Goal: Task Accomplishment & Management: Manage account settings

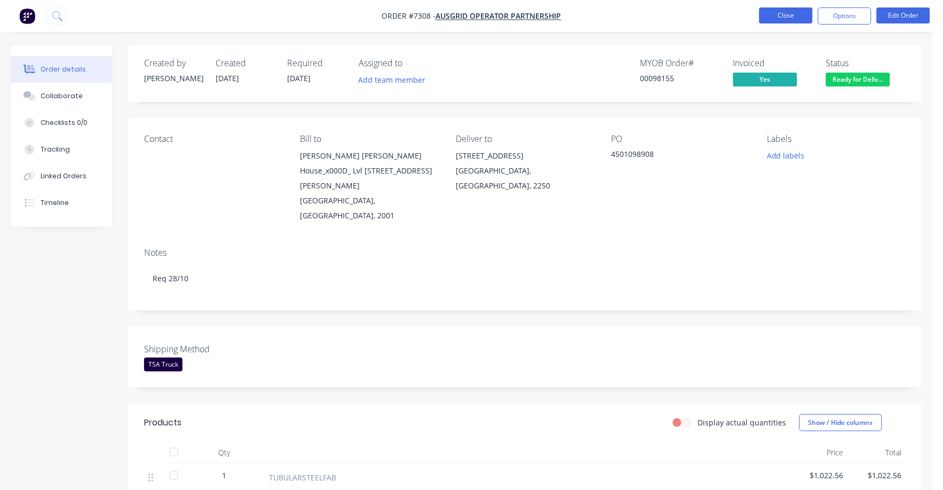
click at [794, 16] on button "Close" at bounding box center [786, 15] width 53 height 16
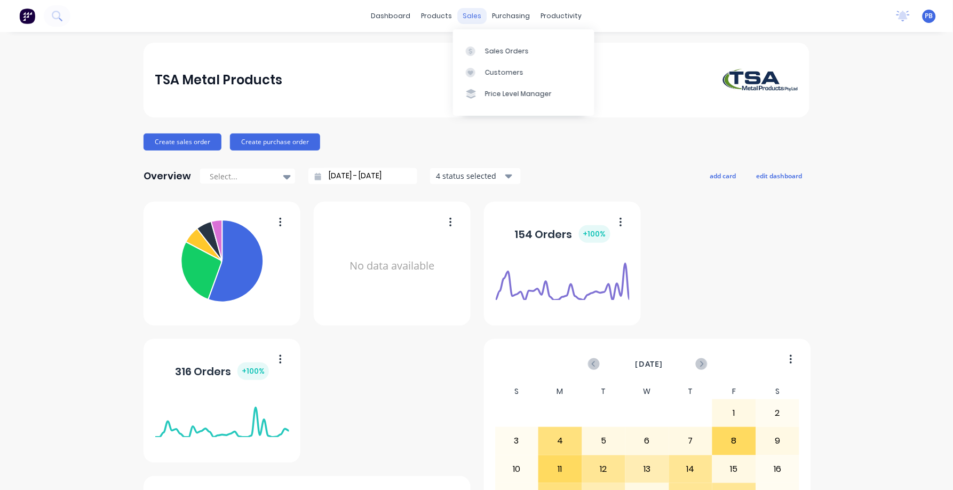
click at [470, 18] on div "sales" at bounding box center [472, 16] width 29 height 16
click at [489, 51] on div "Sales Orders" at bounding box center [507, 51] width 44 height 10
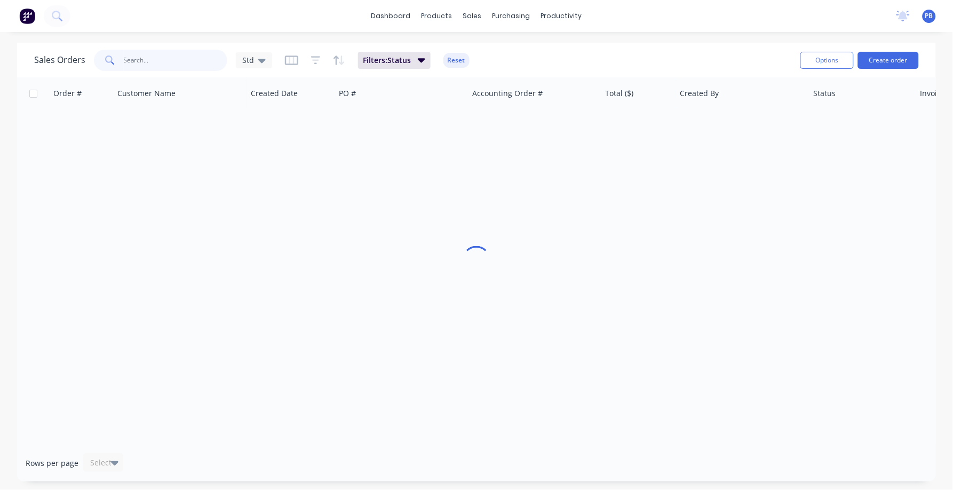
click at [157, 58] on input "text" at bounding box center [176, 60] width 104 height 21
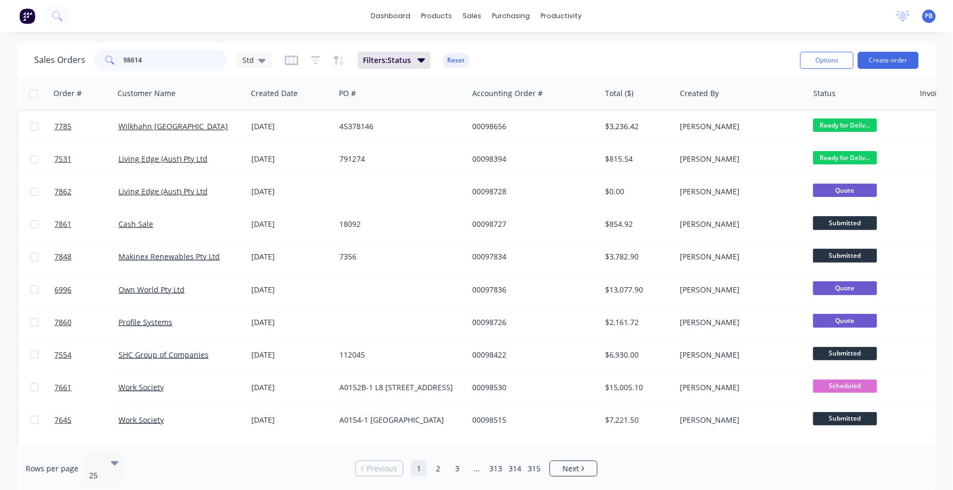
type input "98614"
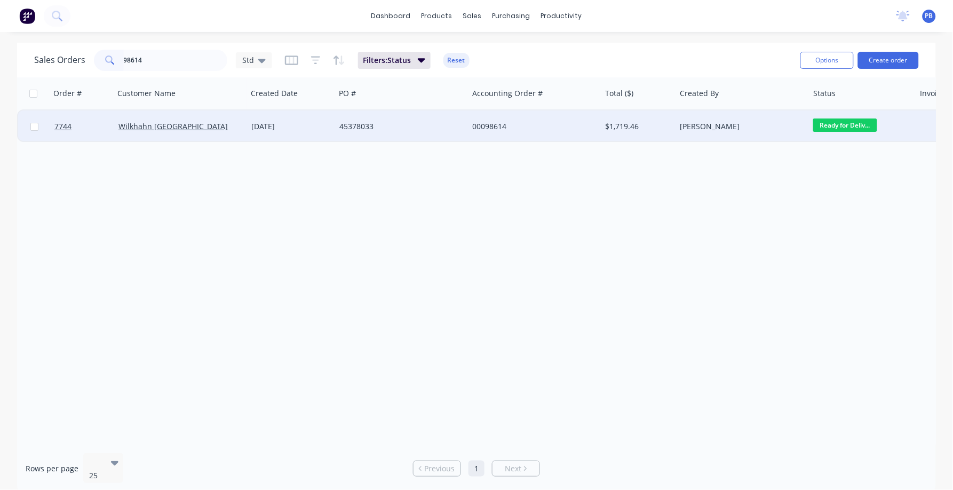
click at [499, 125] on div "00098614" at bounding box center [531, 126] width 119 height 11
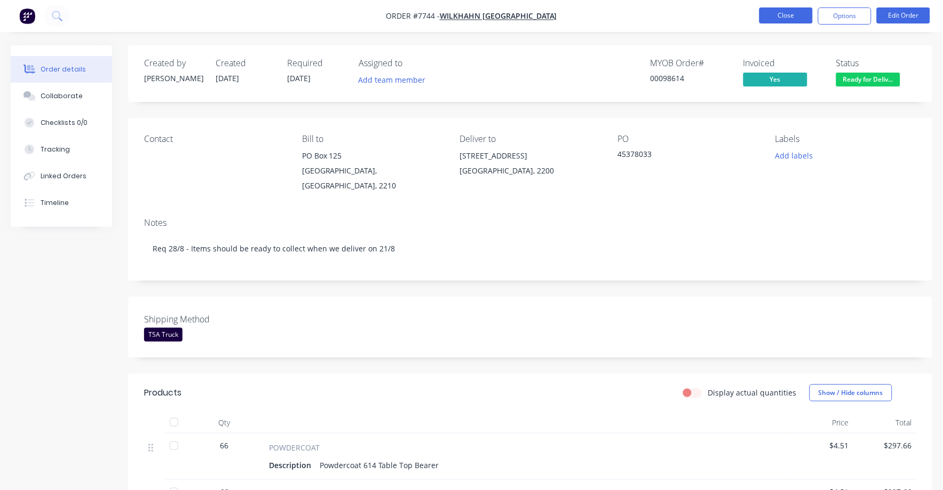
drag, startPoint x: 791, startPoint y: 4, endPoint x: 788, endPoint y: 9, distance: 5.5
click at [789, 7] on nav "Order #7744 - Wilkhahn Asia Pacific Close Options Edit Order" at bounding box center [471, 16] width 943 height 32
click at [787, 10] on button "Close" at bounding box center [786, 15] width 53 height 16
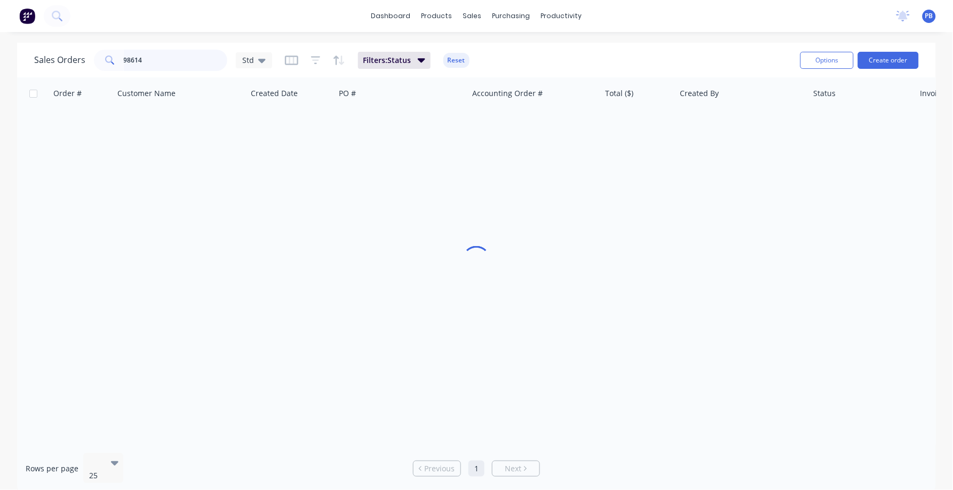
click at [167, 56] on input "98614" at bounding box center [176, 60] width 104 height 21
type input "98608"
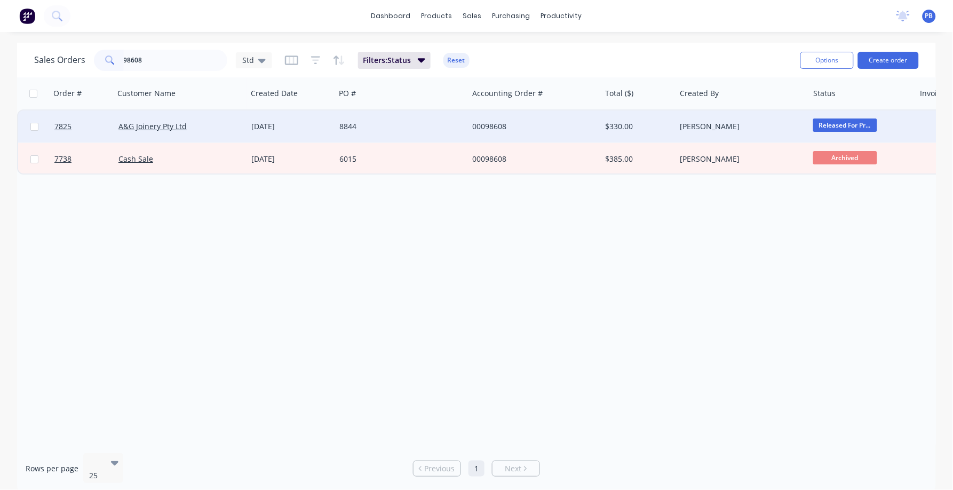
click at [499, 123] on div "00098608" at bounding box center [531, 126] width 119 height 11
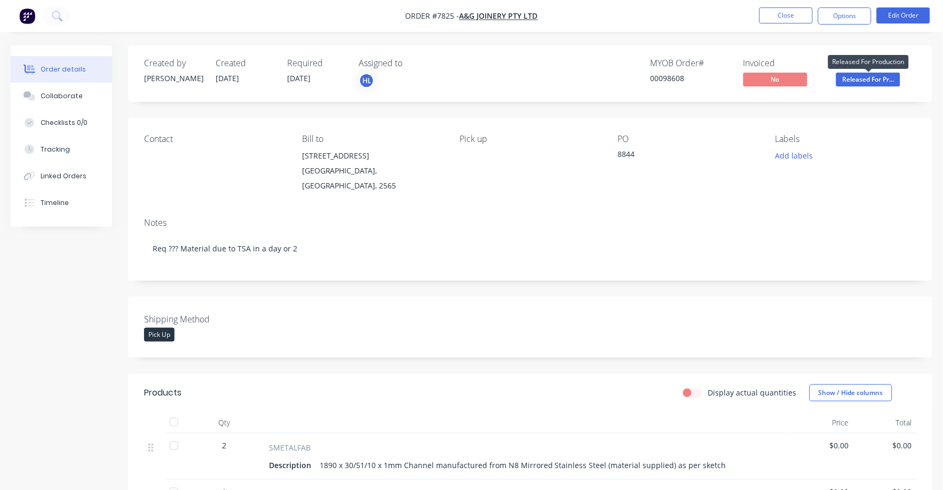
click at [868, 78] on span "Released For Pr..." at bounding box center [868, 79] width 64 height 13
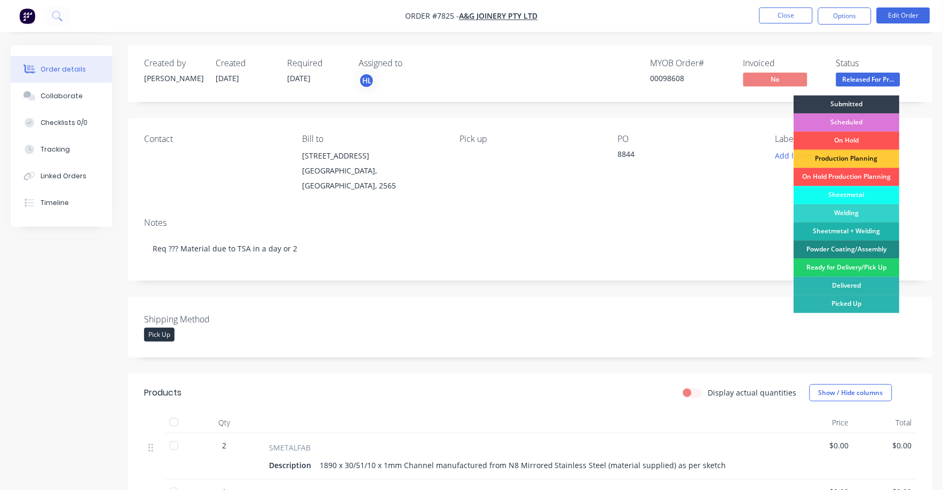
click at [833, 265] on div "Ready for Delivery/Pick Up" at bounding box center [847, 268] width 106 height 18
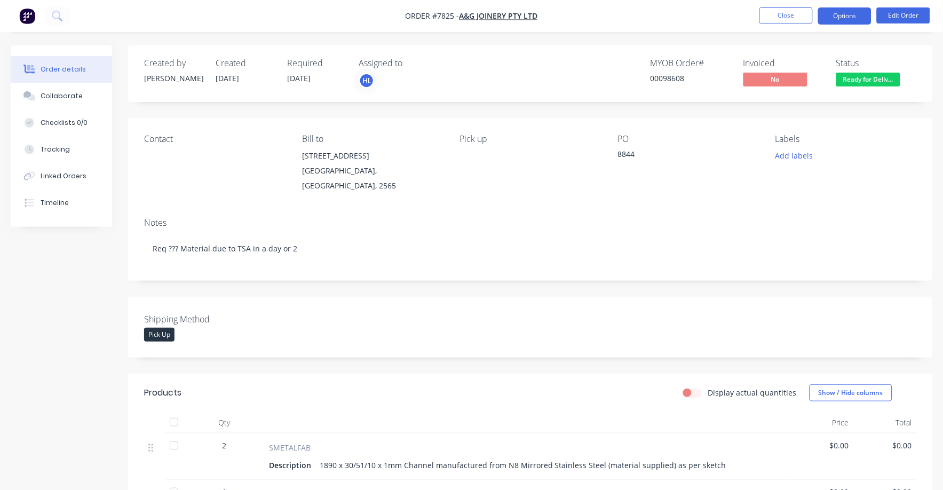
click at [848, 9] on button "Options" at bounding box center [844, 15] width 53 height 17
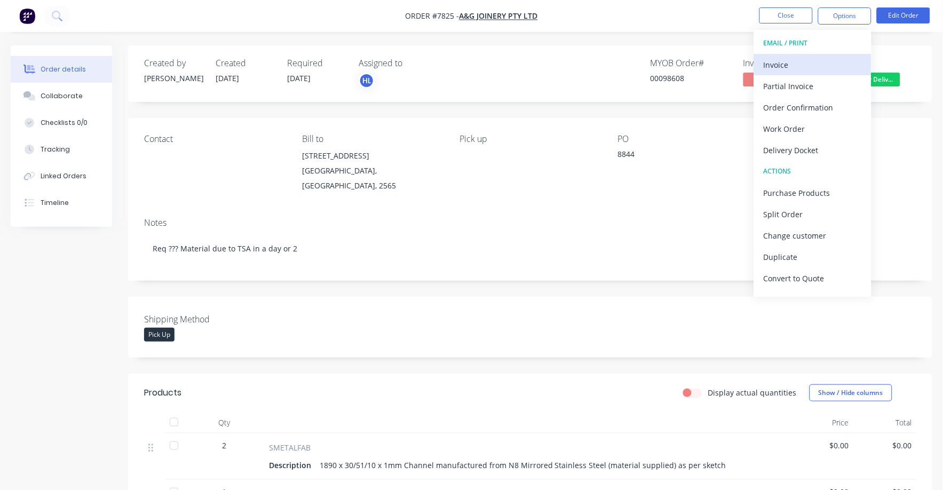
click at [784, 65] on div "Invoice" at bounding box center [813, 64] width 98 height 15
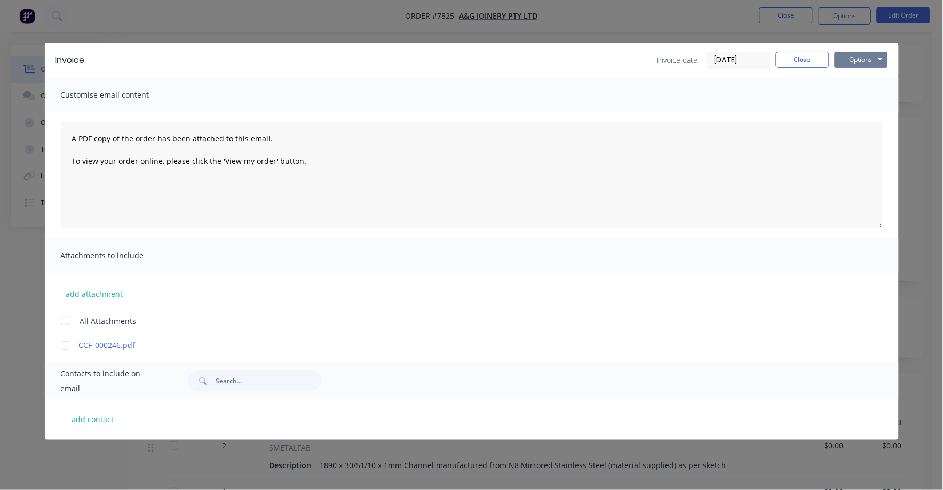
click at [859, 58] on button "Options" at bounding box center [861, 60] width 53 height 16
click at [846, 97] on button "Print" at bounding box center [869, 97] width 68 height 18
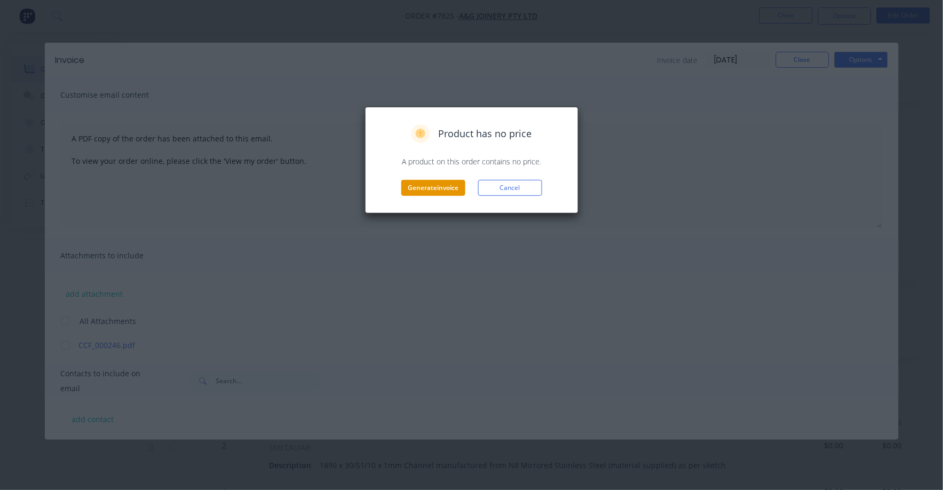
click at [429, 187] on button "Generate invoice" at bounding box center [433, 188] width 64 height 16
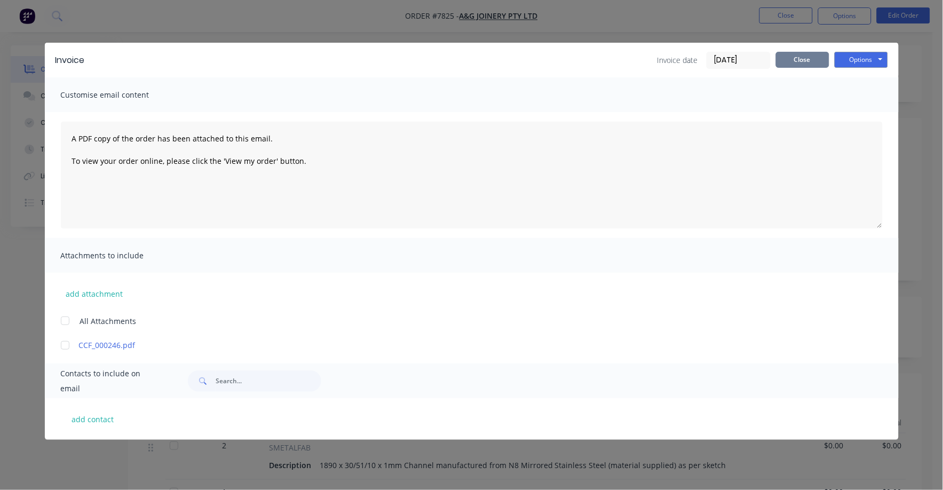
click at [802, 55] on button "Close" at bounding box center [802, 60] width 53 height 16
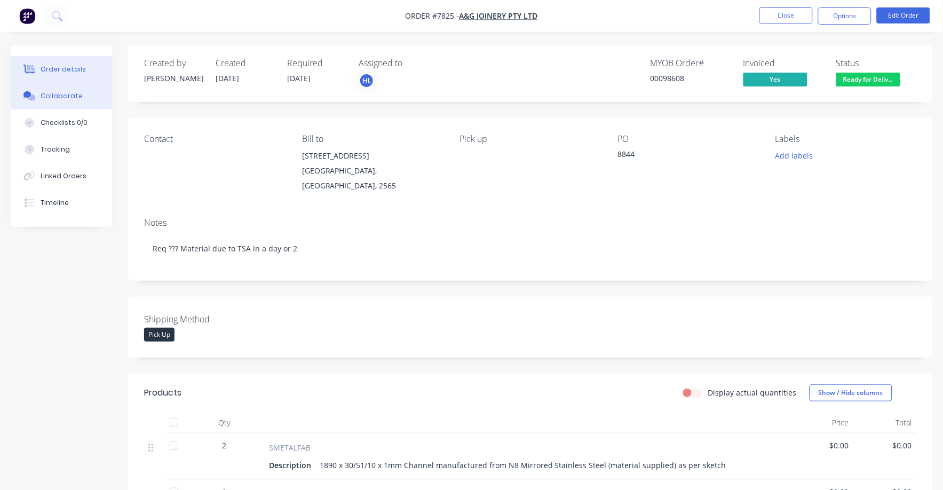
click at [50, 93] on div "Collaborate" at bounding box center [62, 96] width 42 height 10
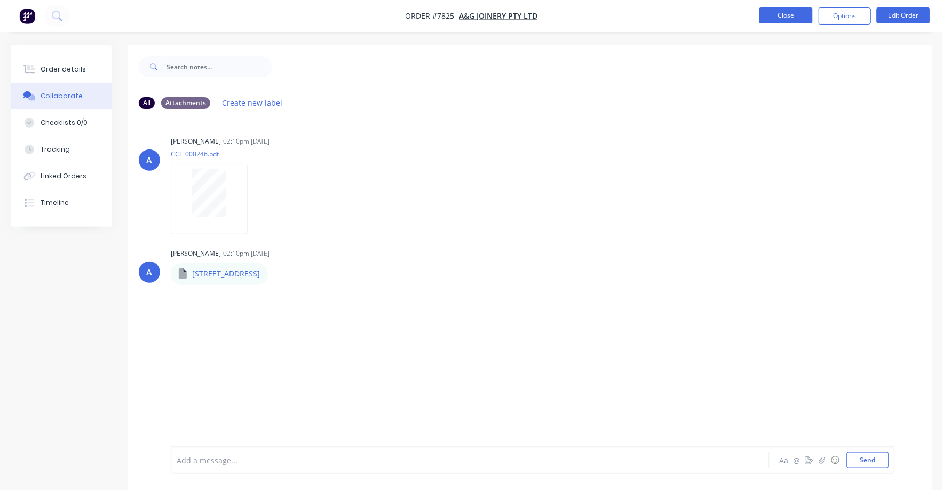
click at [801, 10] on button "Close" at bounding box center [786, 15] width 53 height 16
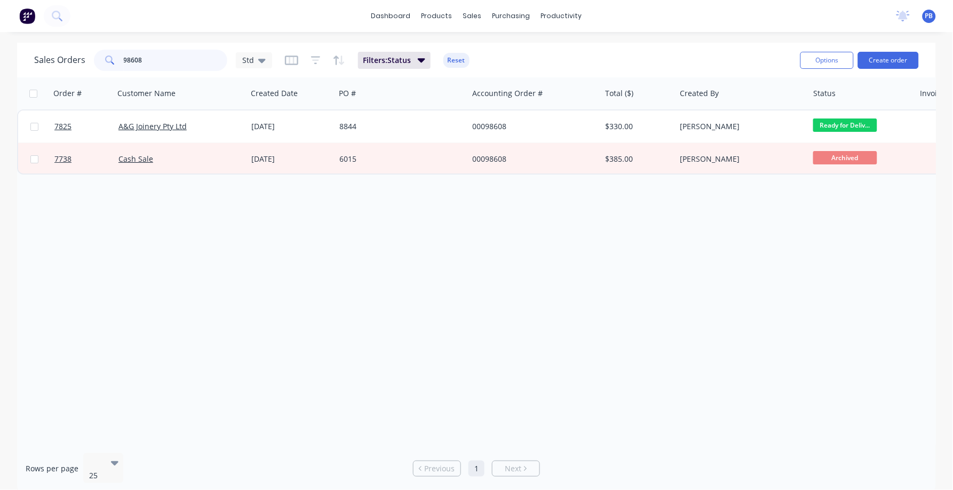
drag, startPoint x: 146, startPoint y: 57, endPoint x: 89, endPoint y: 53, distance: 57.8
click at [89, 53] on div "Sales Orders 98608 Std" at bounding box center [153, 60] width 238 height 21
drag, startPoint x: 161, startPoint y: 53, endPoint x: 99, endPoint y: 53, distance: 61.9
click at [99, 53] on div "98608" at bounding box center [160, 60] width 133 height 21
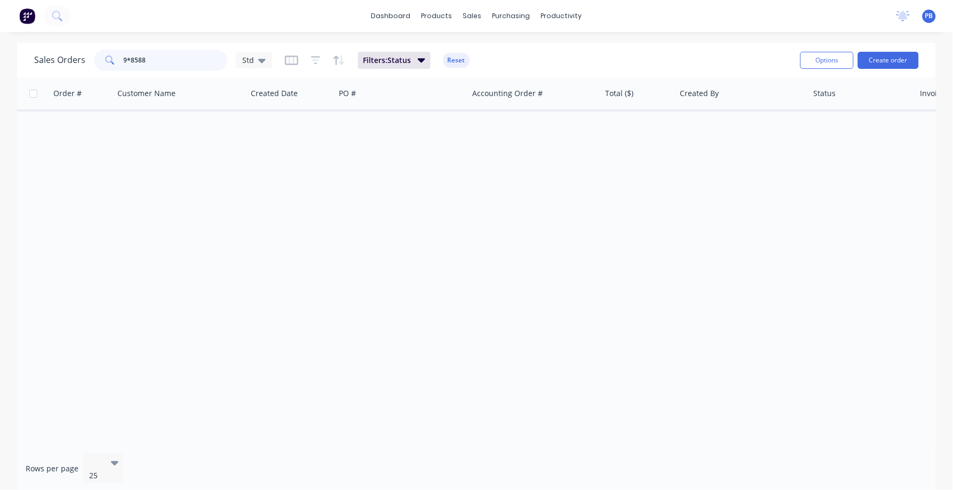
drag, startPoint x: 147, startPoint y: 59, endPoint x: 91, endPoint y: 60, distance: 56.6
click at [91, 60] on div "Sales Orders 9*8588 Std" at bounding box center [153, 60] width 238 height 21
type input "98588"
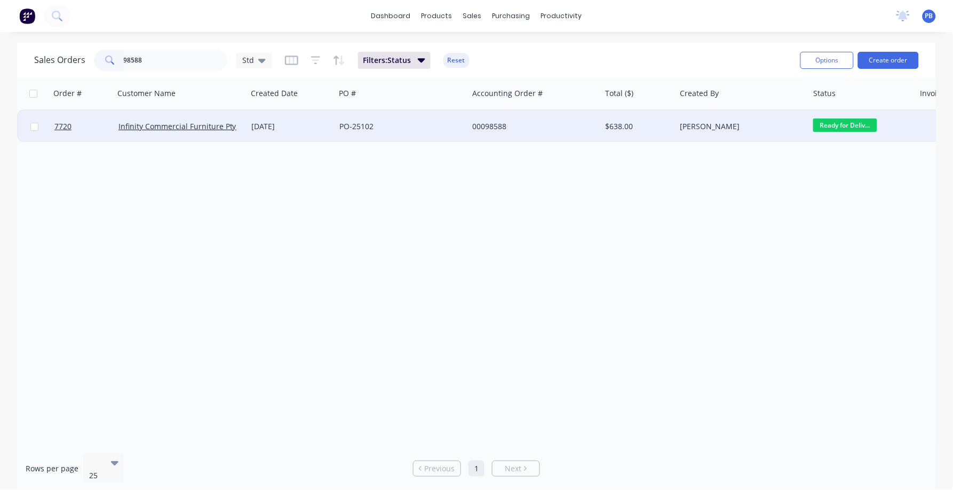
click at [495, 126] on div "00098588" at bounding box center [531, 126] width 119 height 11
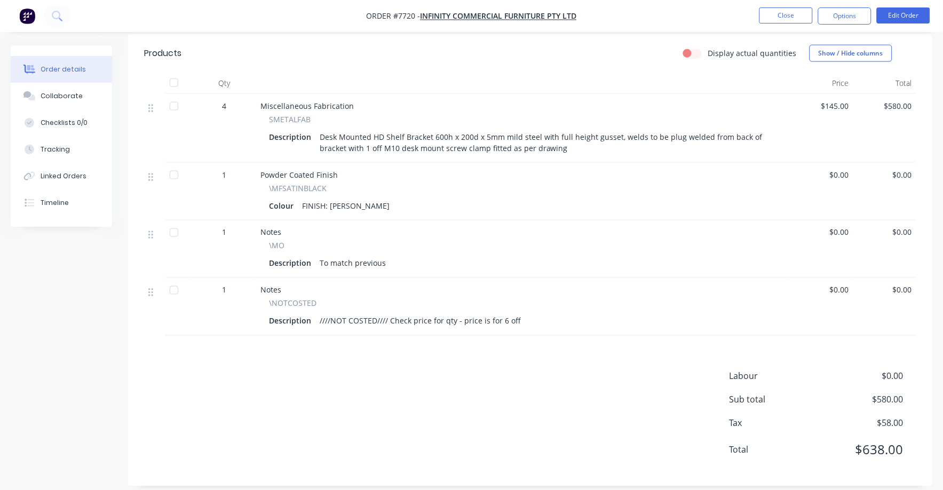
scroll to position [341, 0]
click at [799, 17] on button "Close" at bounding box center [786, 15] width 53 height 16
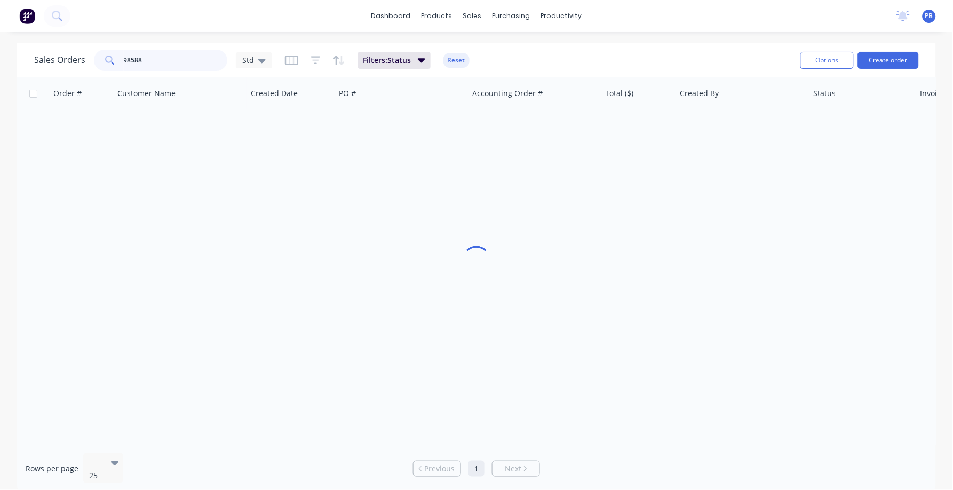
drag, startPoint x: 202, startPoint y: 69, endPoint x: 129, endPoint y: 64, distance: 72.8
click at [129, 64] on input "98588" at bounding box center [176, 60] width 104 height 21
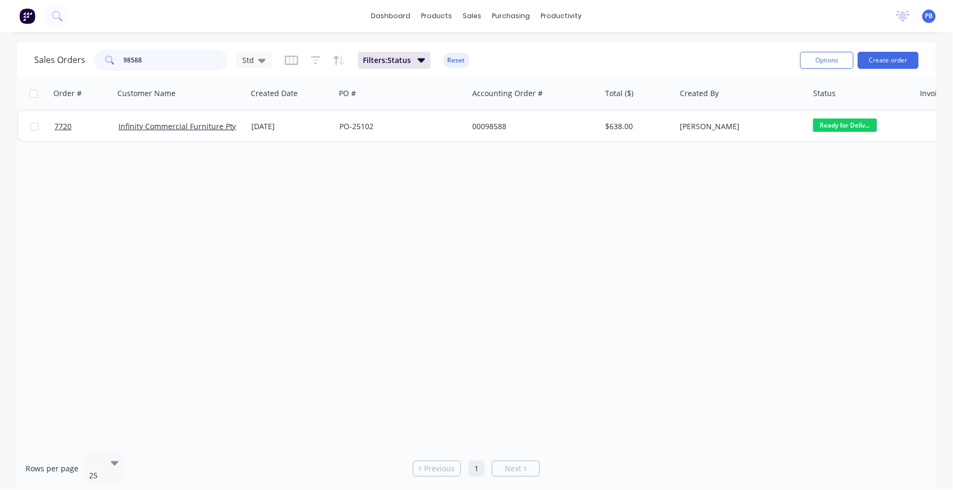
click at [173, 66] on input "98588" at bounding box center [176, 60] width 104 height 21
drag, startPoint x: 159, startPoint y: 57, endPoint x: 98, endPoint y: 54, distance: 60.4
click at [98, 54] on div "98588" at bounding box center [160, 60] width 133 height 21
type input "3368"
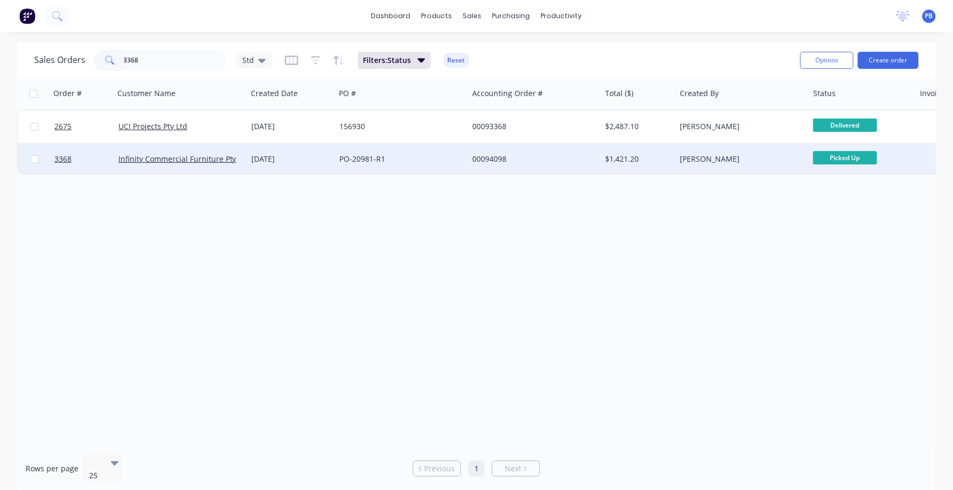
click at [484, 155] on div "00094098" at bounding box center [531, 159] width 119 height 11
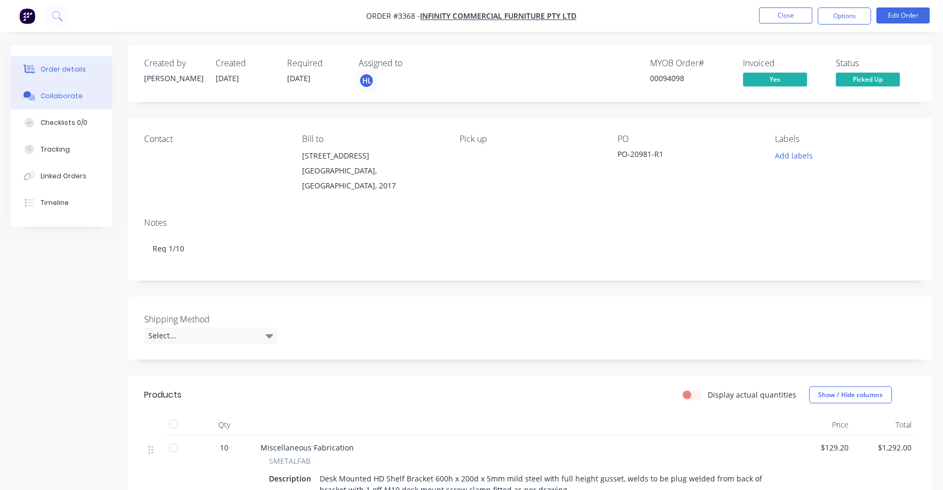
click at [69, 91] on button "Collaborate" at bounding box center [61, 96] width 101 height 27
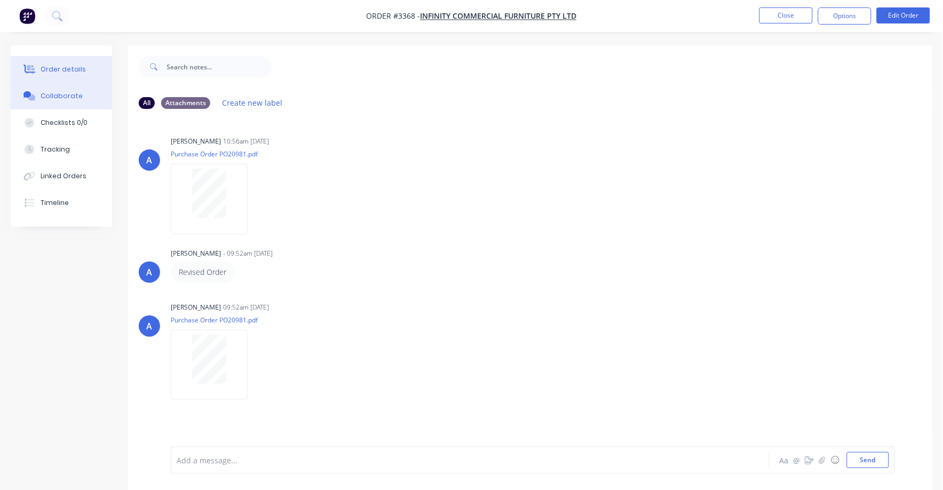
click at [57, 61] on div "Order details Collaborate Checklists 0/0 Tracking Linked Orders Timeline" at bounding box center [61, 135] width 101 height 181
click at [60, 66] on div "Order details" at bounding box center [63, 70] width 45 height 10
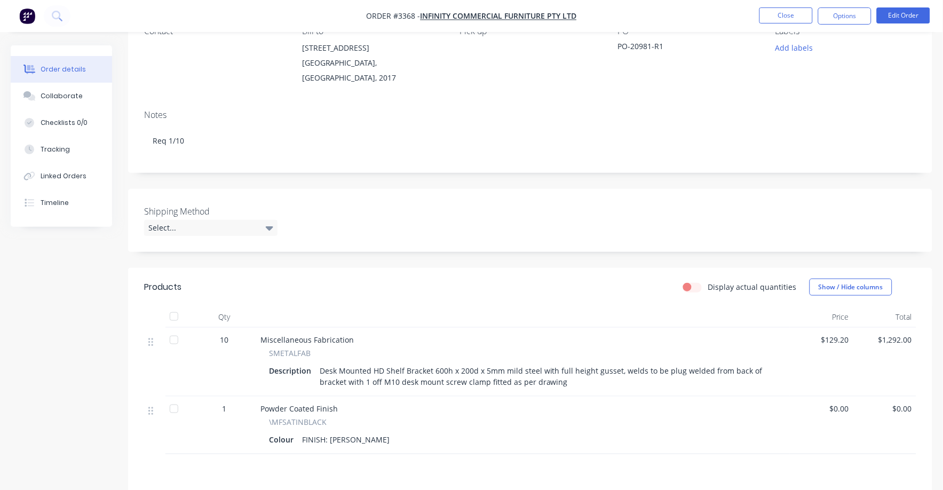
scroll to position [133, 0]
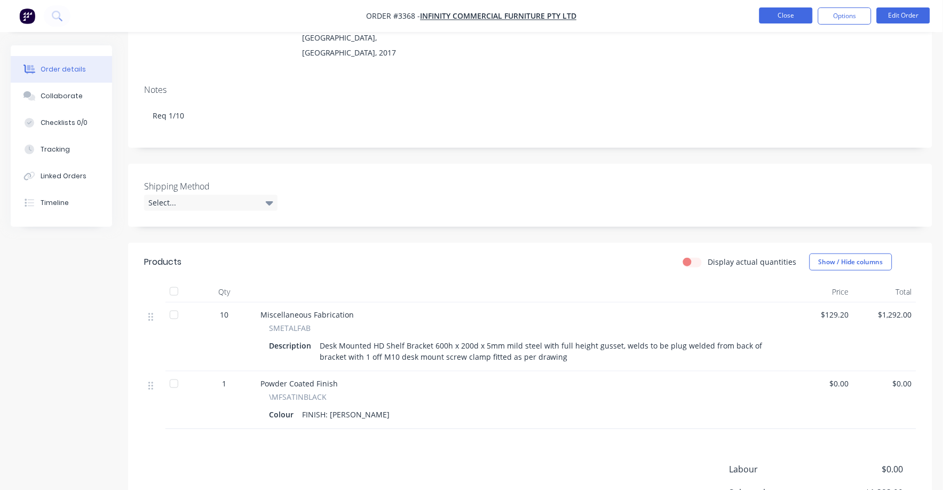
drag, startPoint x: 757, startPoint y: 9, endPoint x: 762, endPoint y: 10, distance: 5.4
click at [762, 9] on ul "Close Options Edit Order" at bounding box center [845, 15] width 196 height 17
click at [763, 11] on button "Close" at bounding box center [786, 15] width 53 height 16
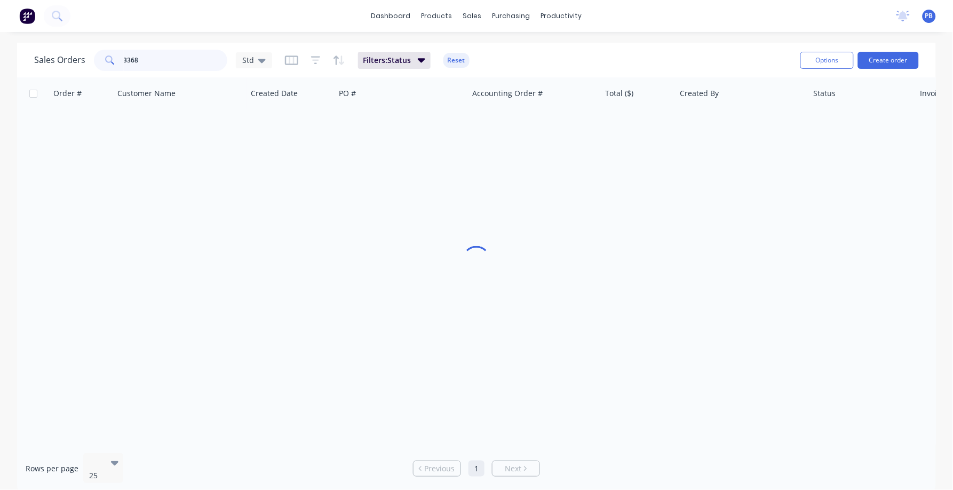
drag, startPoint x: 207, startPoint y: 60, endPoint x: 85, endPoint y: 48, distance: 122.3
click at [85, 48] on div "Sales Orders [STREET_ADDRESS] Filters: Status Reset" at bounding box center [413, 60] width 758 height 26
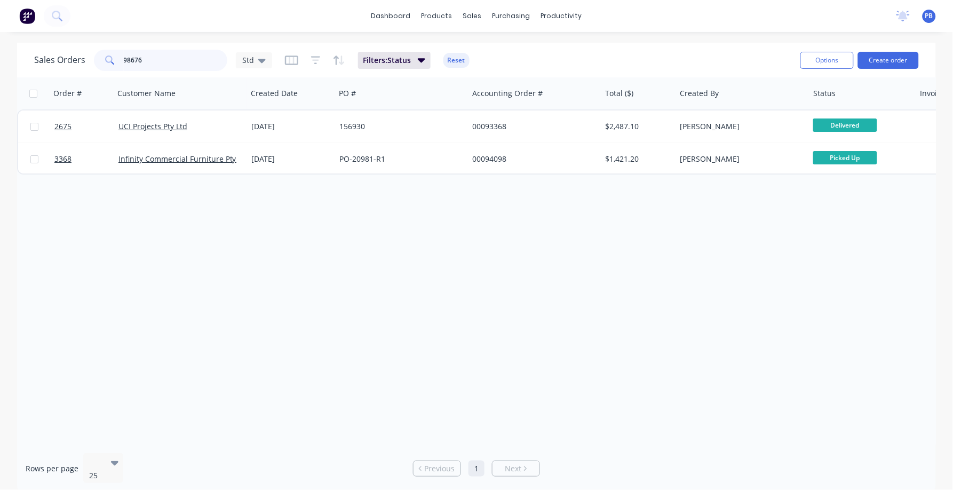
type input "98676"
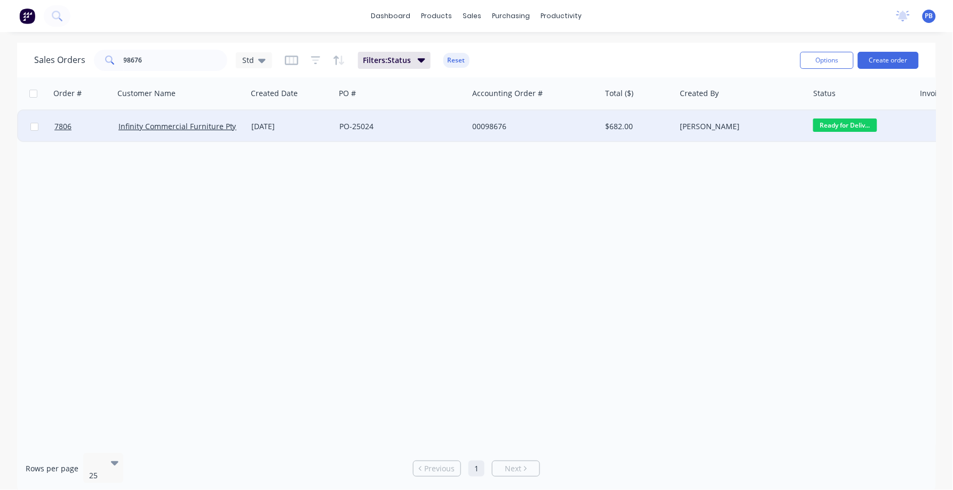
click at [494, 127] on div "00098676" at bounding box center [531, 126] width 119 height 11
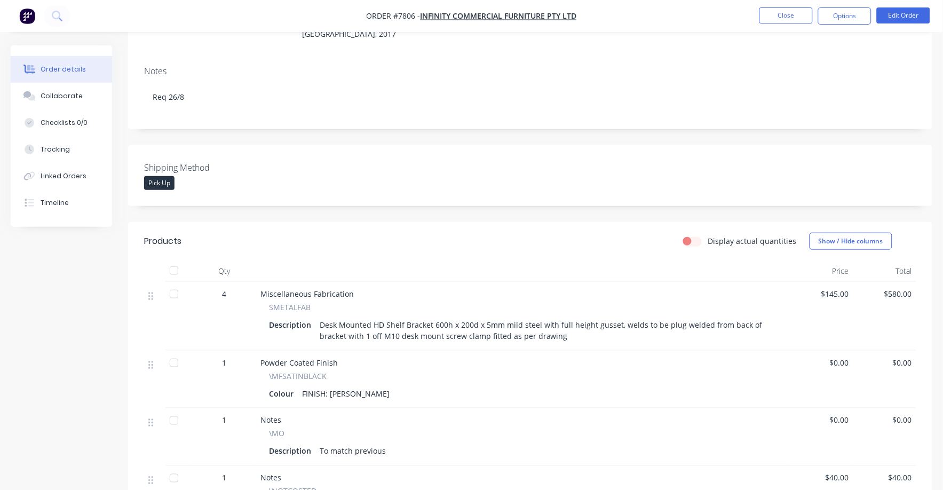
scroll to position [200, 0]
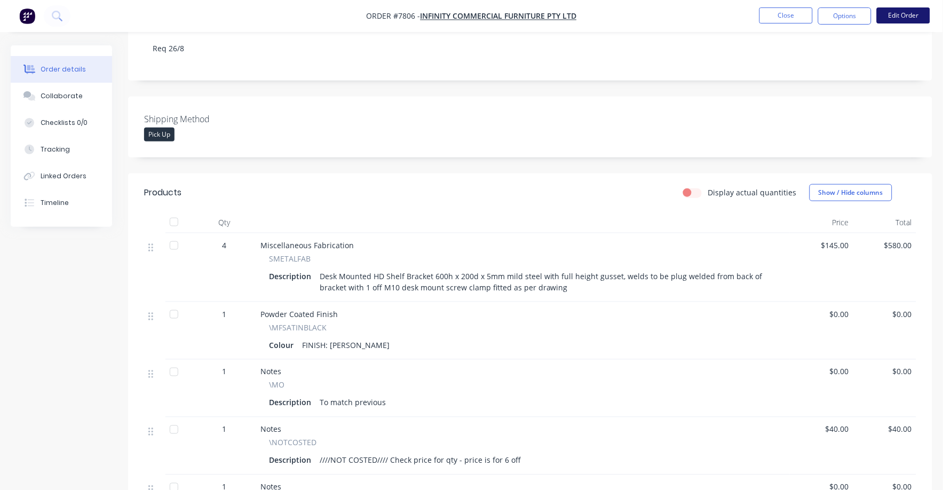
click at [912, 13] on button "Edit Order" at bounding box center [903, 15] width 53 height 16
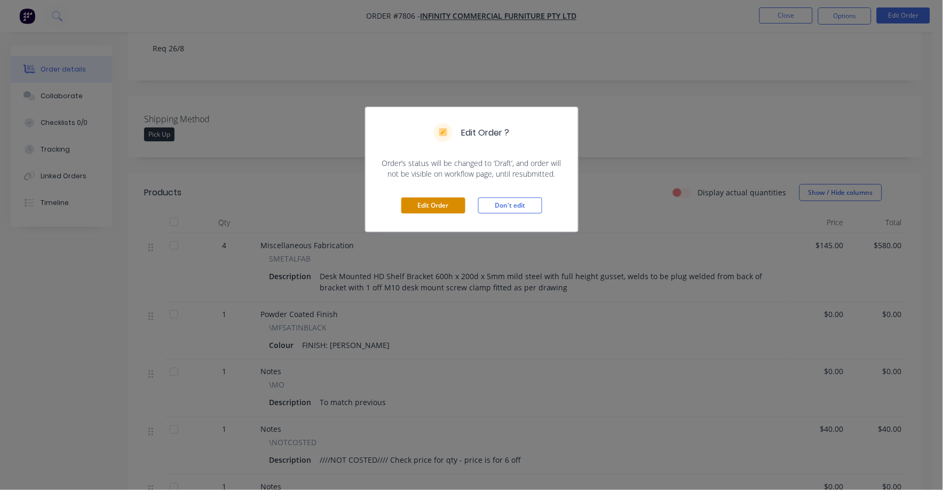
click at [412, 209] on button "Edit Order" at bounding box center [433, 206] width 64 height 16
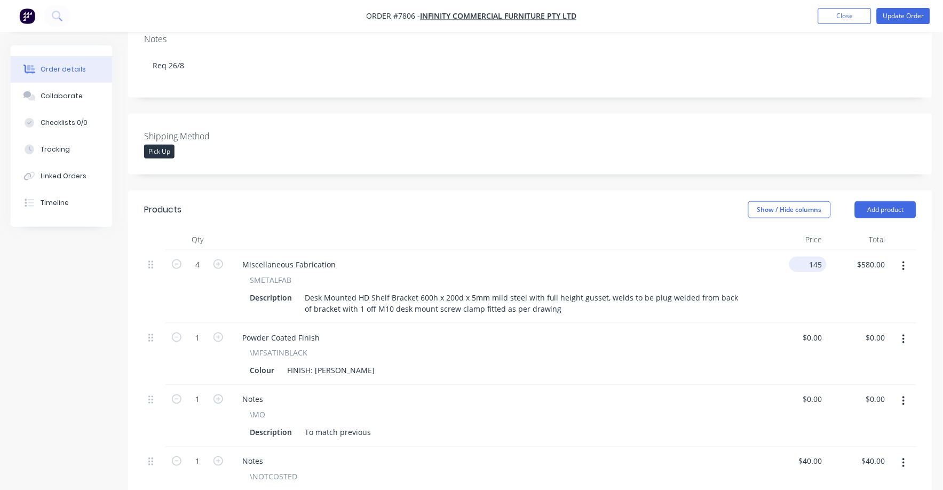
click at [815, 257] on input "145" at bounding box center [810, 264] width 33 height 15
type input "$155.80"
type input "$623.20"
click at [595, 409] on div "\MO" at bounding box center [496, 414] width 493 height 11
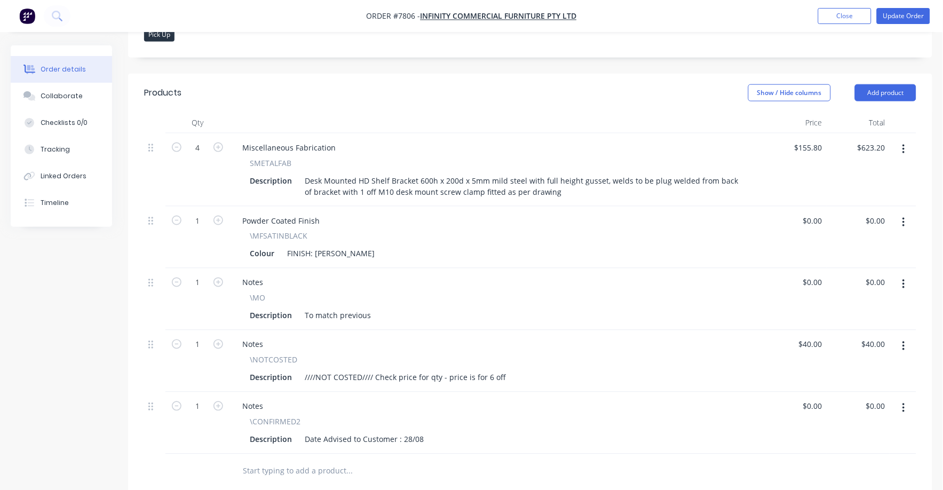
scroll to position [334, 0]
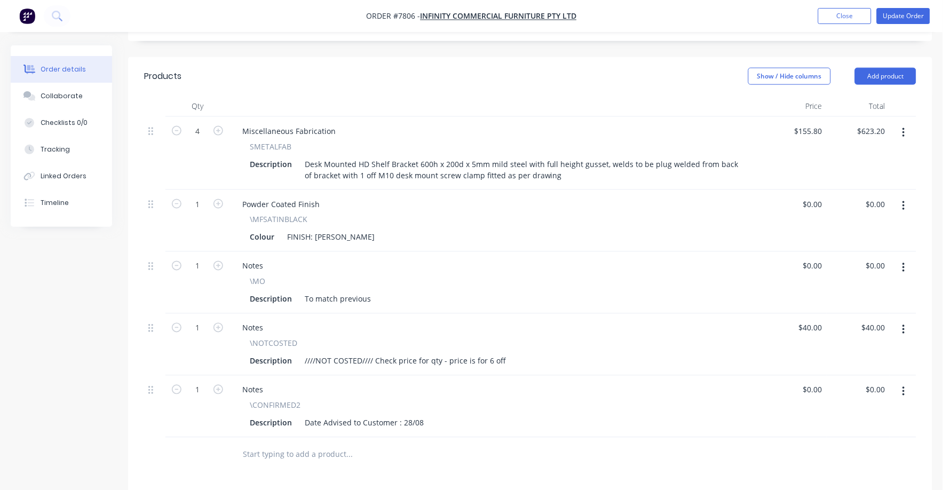
click at [909, 320] on button "button" at bounding box center [903, 329] width 25 height 19
click at [842, 414] on div "Delete" at bounding box center [866, 421] width 82 height 15
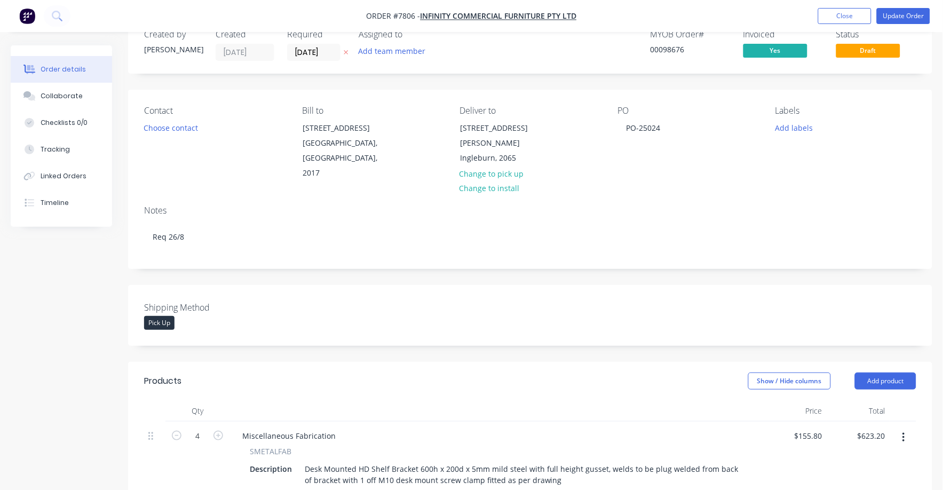
scroll to position [0, 0]
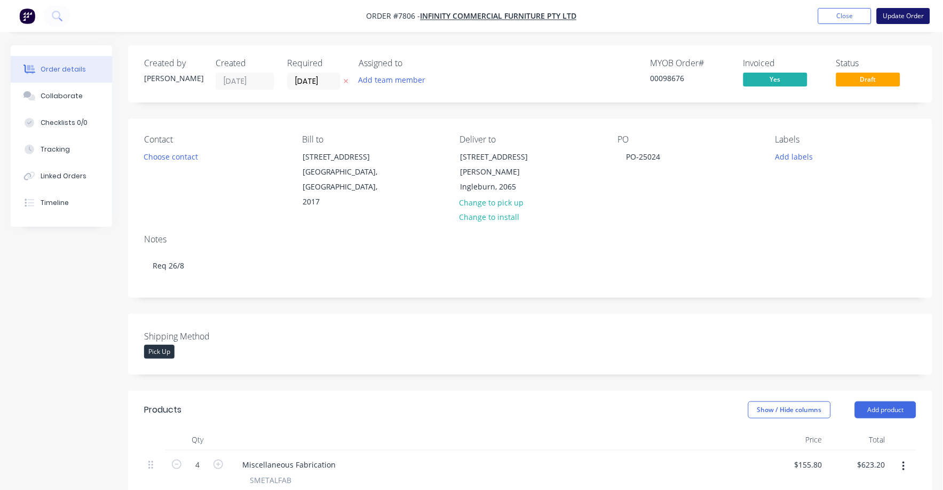
click at [901, 14] on button "Update Order" at bounding box center [903, 16] width 53 height 16
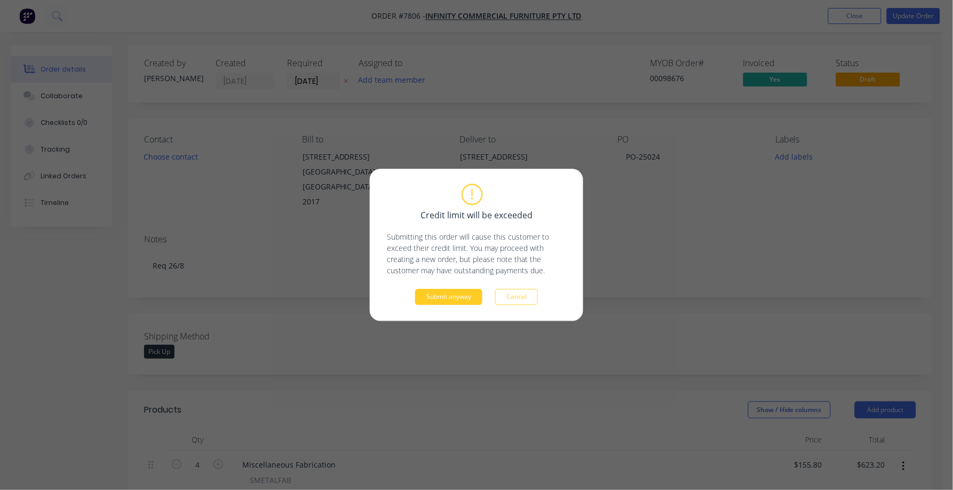
click at [448, 297] on button "Submit anyway" at bounding box center [448, 297] width 67 height 16
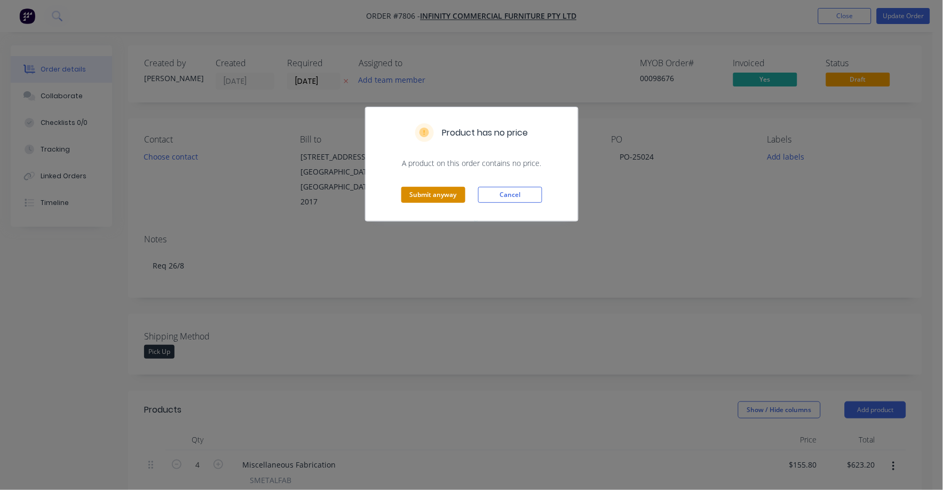
click at [428, 191] on button "Submit anyway" at bounding box center [433, 195] width 64 height 16
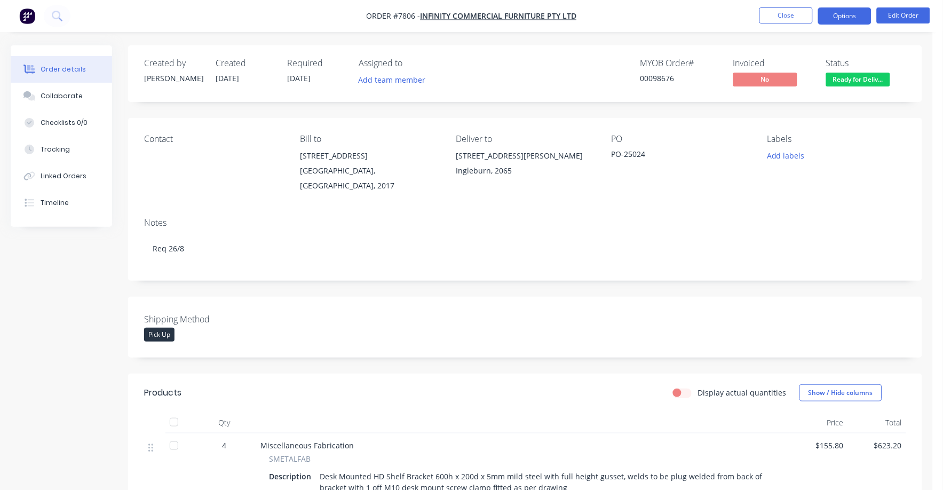
click at [840, 9] on button "Options" at bounding box center [844, 15] width 53 height 17
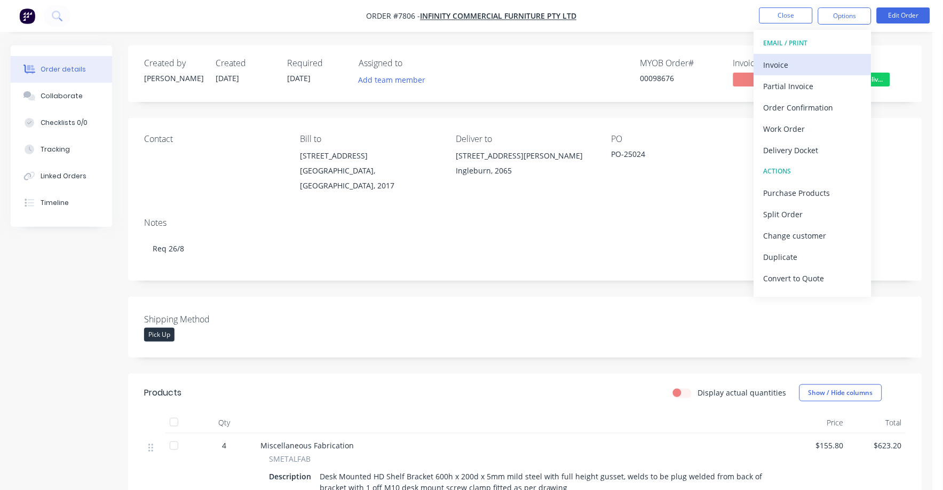
click at [777, 64] on div "Invoice" at bounding box center [813, 64] width 98 height 15
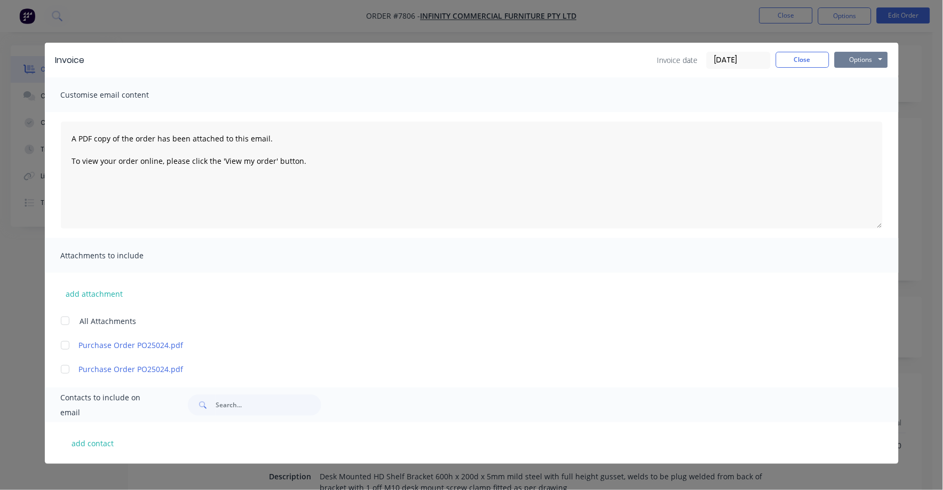
click at [850, 56] on button "Options" at bounding box center [861, 60] width 53 height 16
click at [842, 96] on button "Print" at bounding box center [869, 97] width 68 height 18
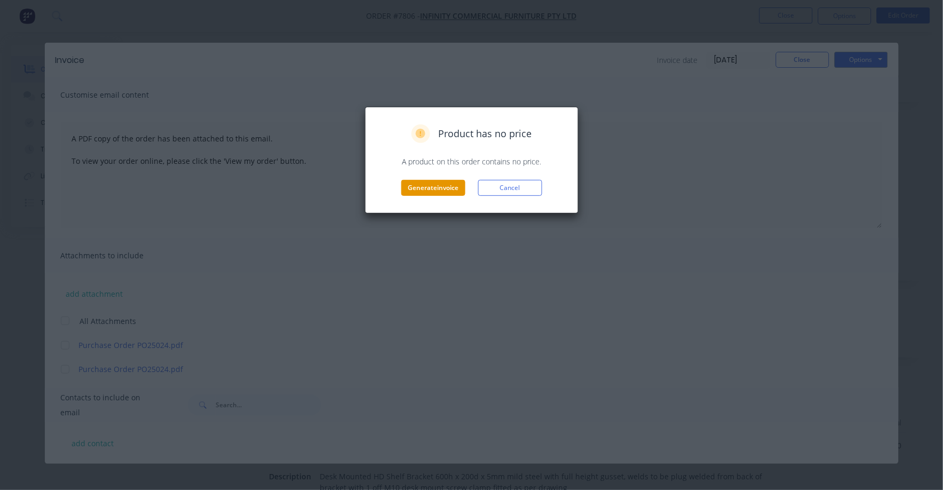
click at [440, 188] on button "Generate invoice" at bounding box center [433, 188] width 64 height 16
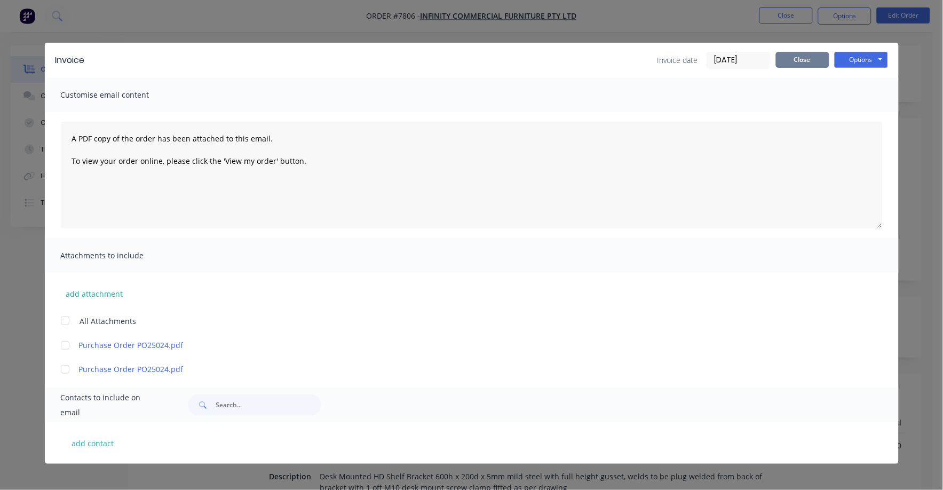
click at [803, 58] on button "Close" at bounding box center [802, 60] width 53 height 16
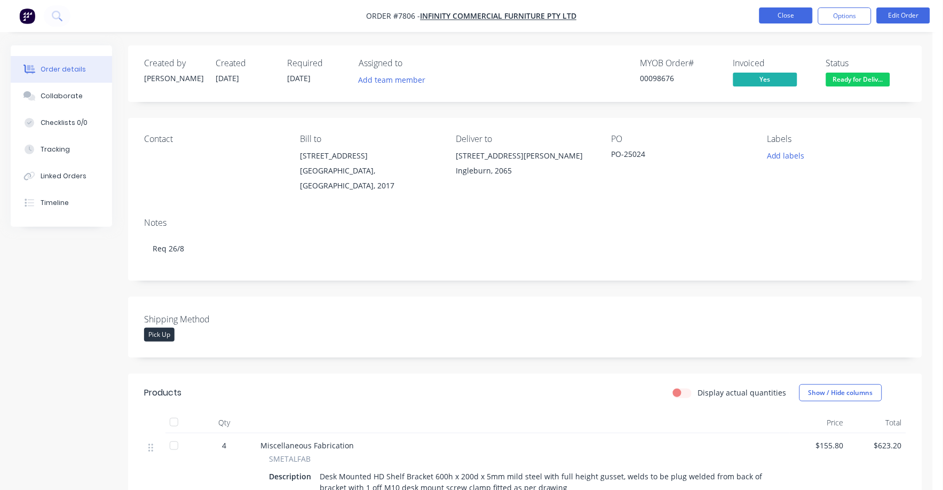
click at [793, 12] on button "Close" at bounding box center [786, 15] width 53 height 16
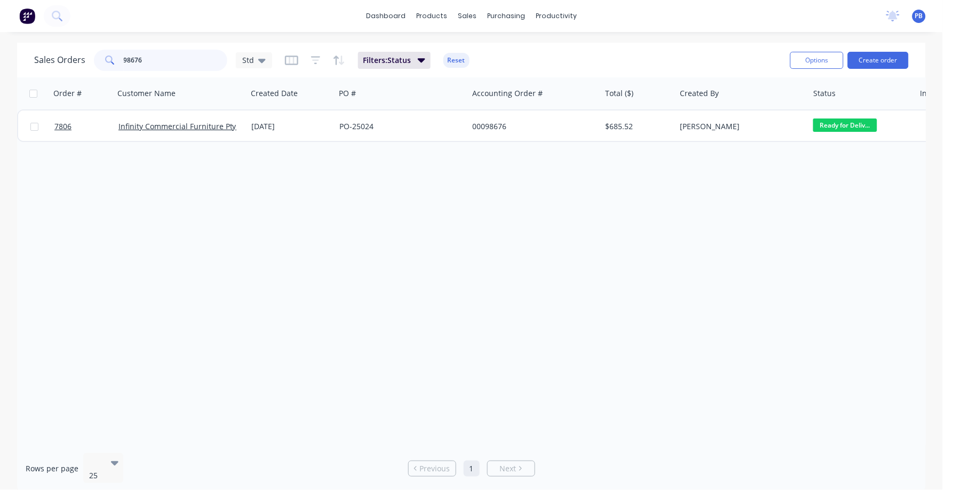
drag, startPoint x: 153, startPoint y: 55, endPoint x: 84, endPoint y: 46, distance: 68.9
click at [84, 47] on div "Sales Orders 98676 Std Filters: Status Reset" at bounding box center [408, 60] width 748 height 26
type input "98588"
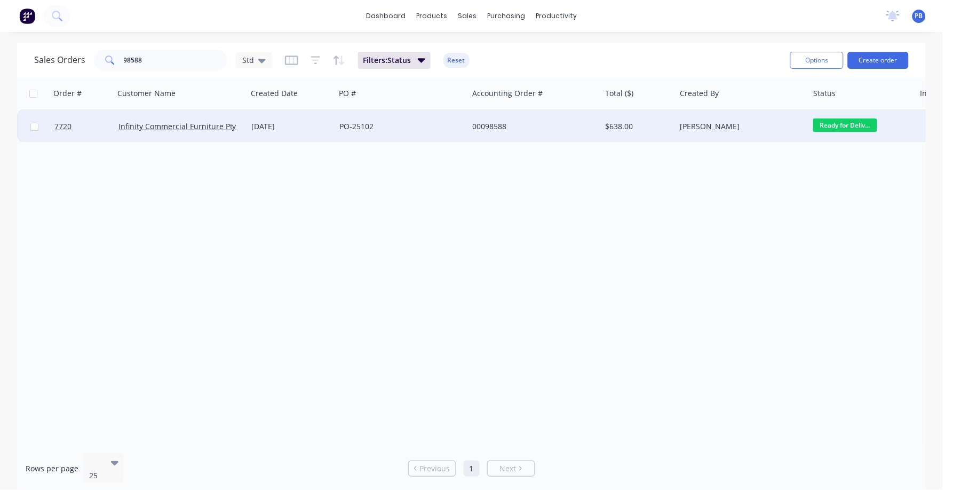
click at [495, 127] on div "00098588" at bounding box center [531, 126] width 119 height 11
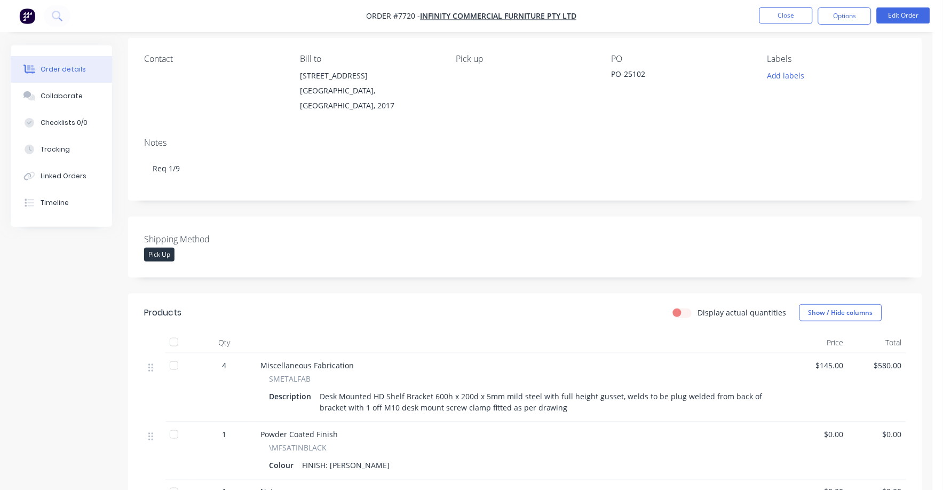
scroll to position [133, 0]
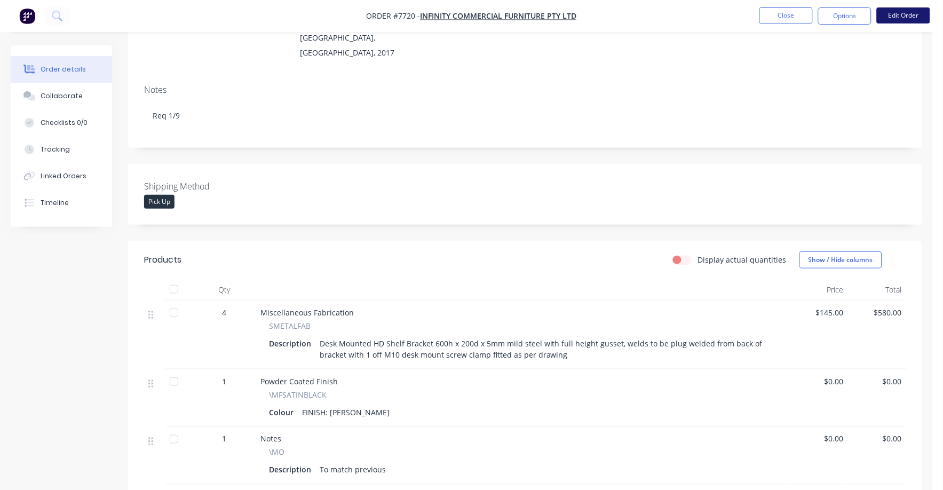
click at [909, 18] on button "Edit Order" at bounding box center [903, 15] width 53 height 16
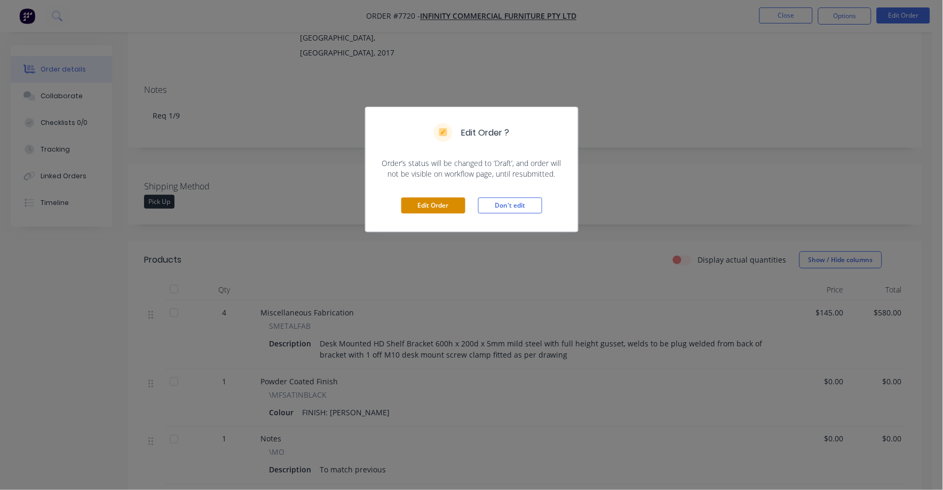
click at [423, 209] on button "Edit Order" at bounding box center [433, 206] width 64 height 16
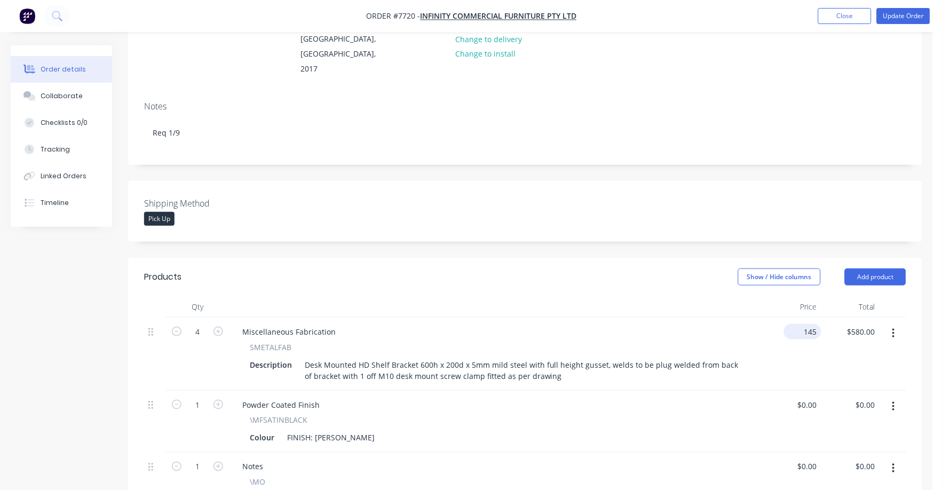
click at [796, 318] on div "145 $145.00" at bounding box center [792, 354] width 58 height 73
type input "$155.80"
type input "$623.20"
click at [910, 20] on button "Update Order" at bounding box center [903, 16] width 53 height 16
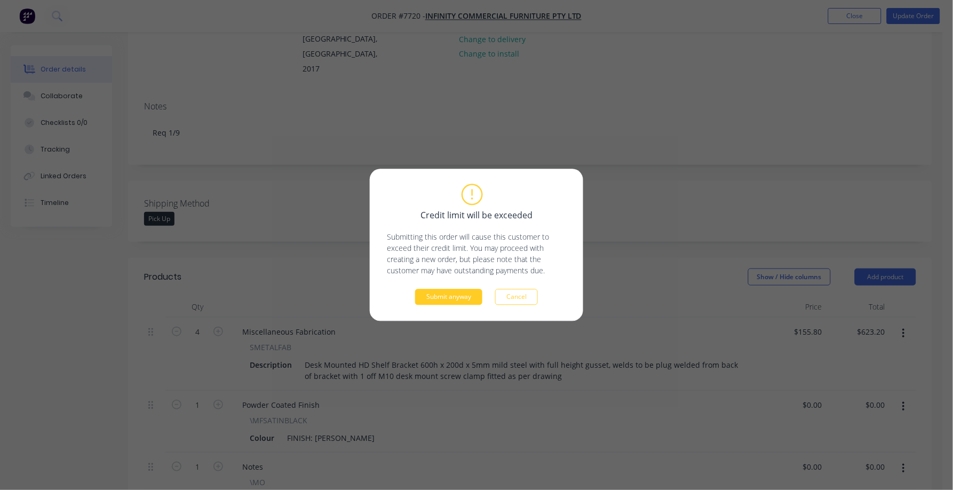
click at [451, 294] on button "Submit anyway" at bounding box center [448, 297] width 67 height 16
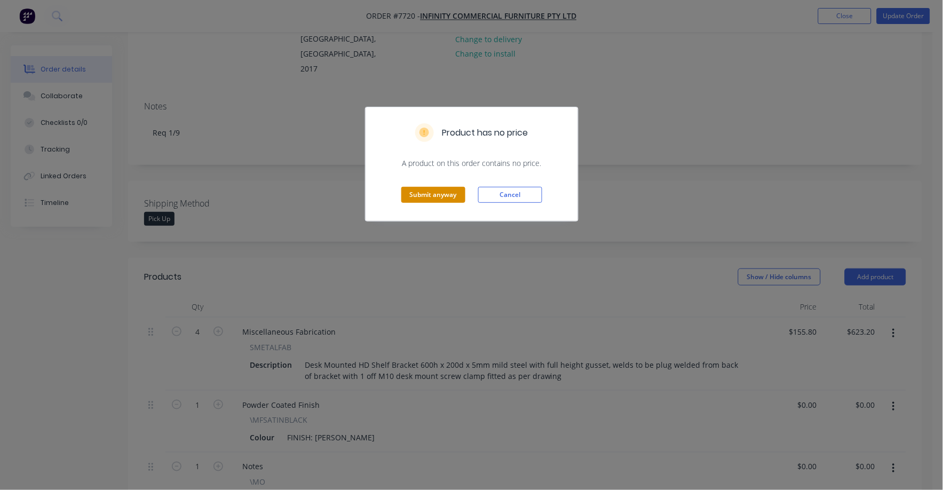
click at [446, 197] on button "Submit anyway" at bounding box center [433, 195] width 64 height 16
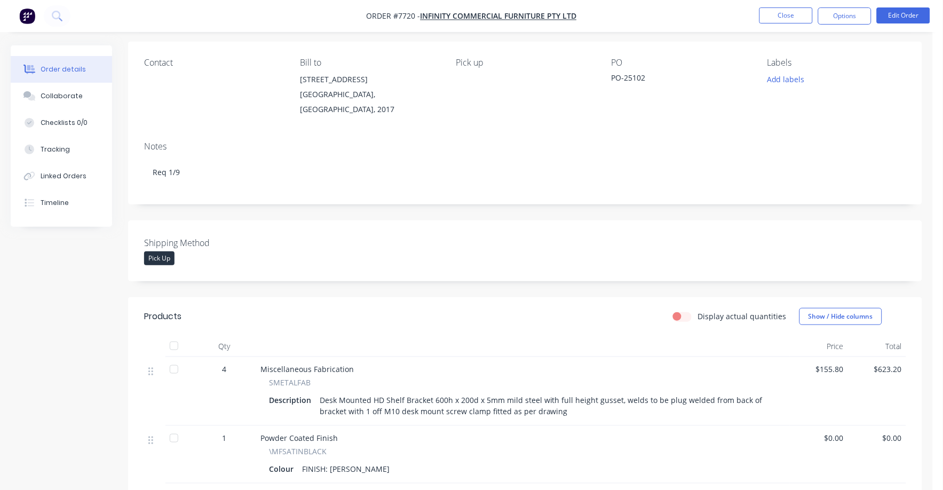
scroll to position [0, 0]
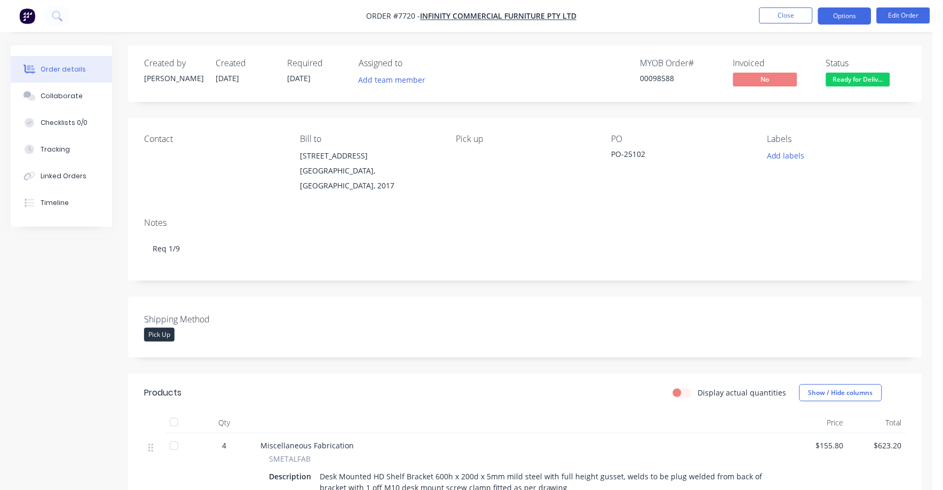
click at [851, 16] on button "Options" at bounding box center [844, 15] width 53 height 17
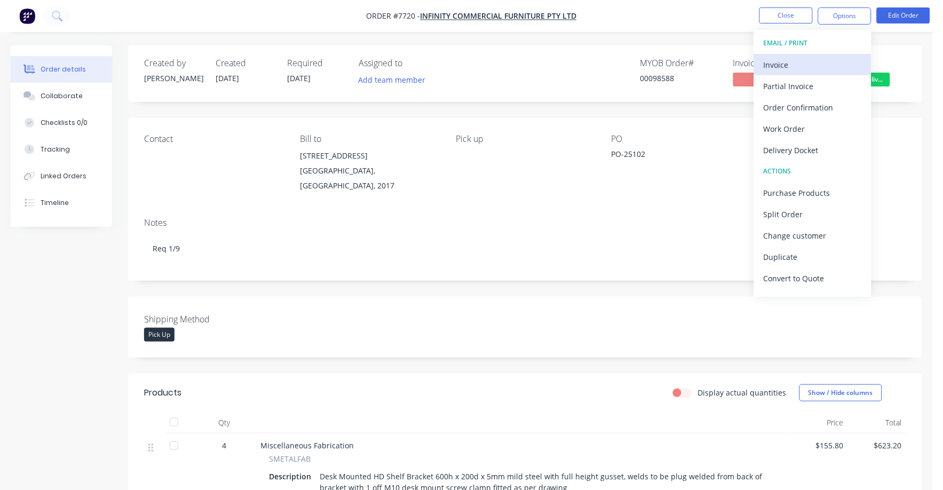
click at [784, 60] on div "Invoice" at bounding box center [813, 64] width 98 height 15
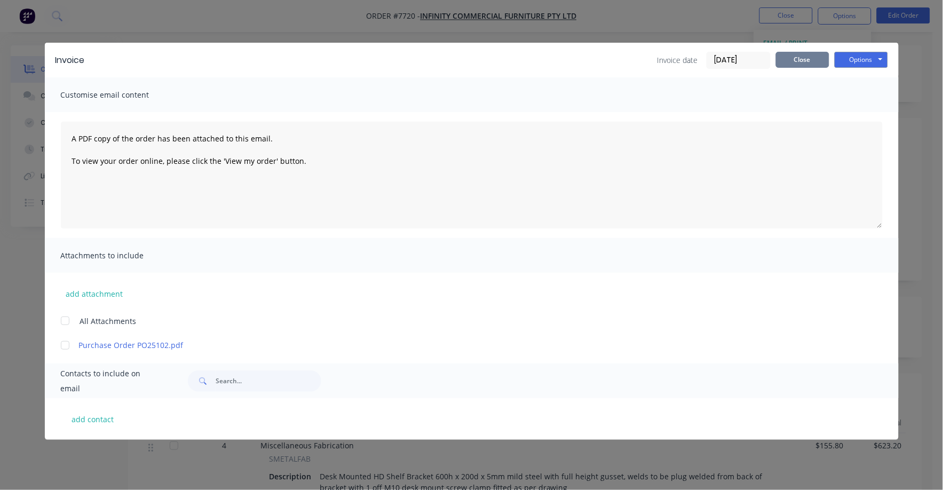
click at [806, 58] on button "Close" at bounding box center [802, 60] width 53 height 16
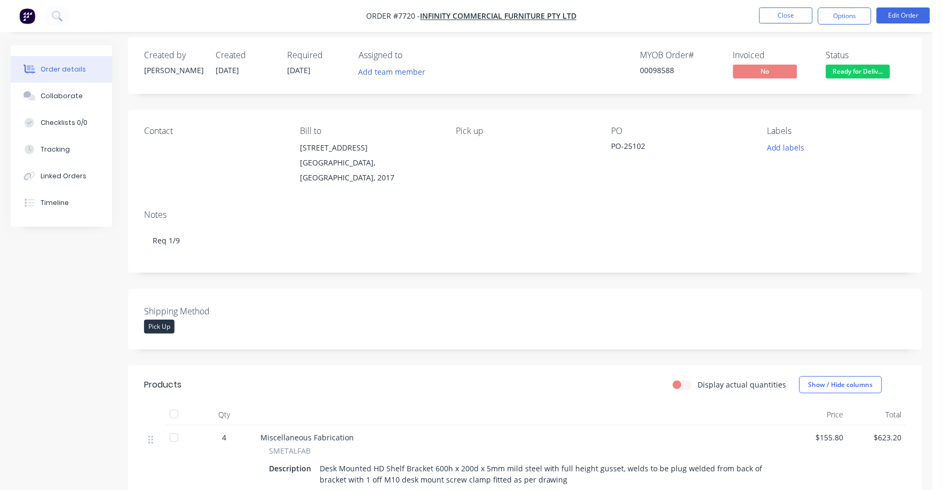
scroll to position [7, 0]
click at [909, 14] on button "Edit Order" at bounding box center [903, 15] width 53 height 16
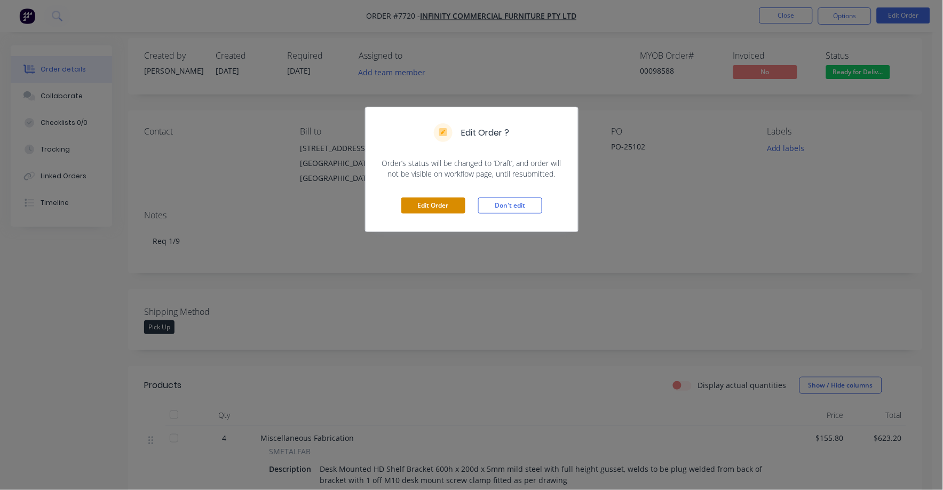
click at [450, 203] on button "Edit Order" at bounding box center [433, 206] width 64 height 16
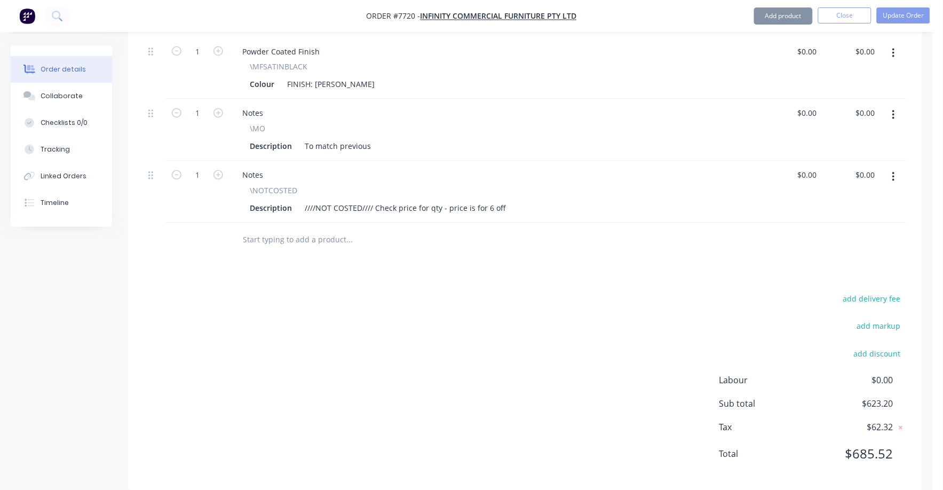
scroll to position [488, 0]
click at [891, 166] on button "button" at bounding box center [893, 175] width 25 height 19
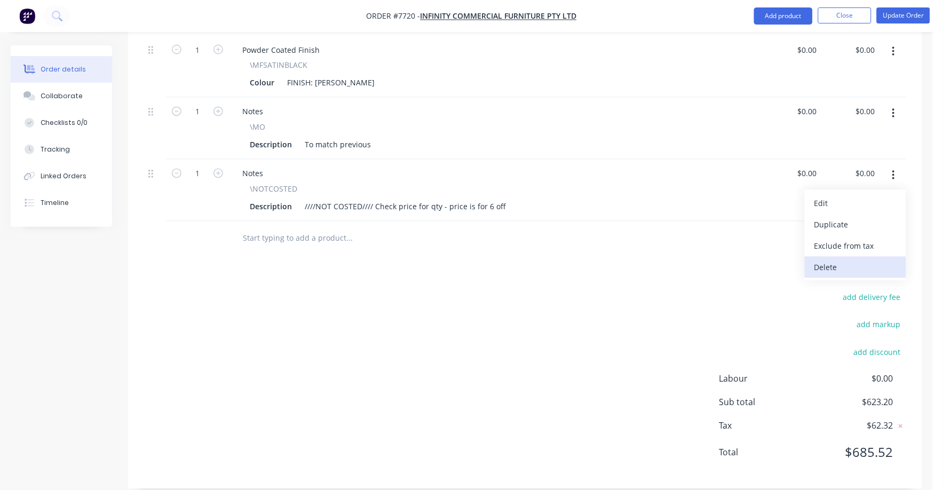
click at [818, 260] on div "Delete" at bounding box center [856, 267] width 82 height 15
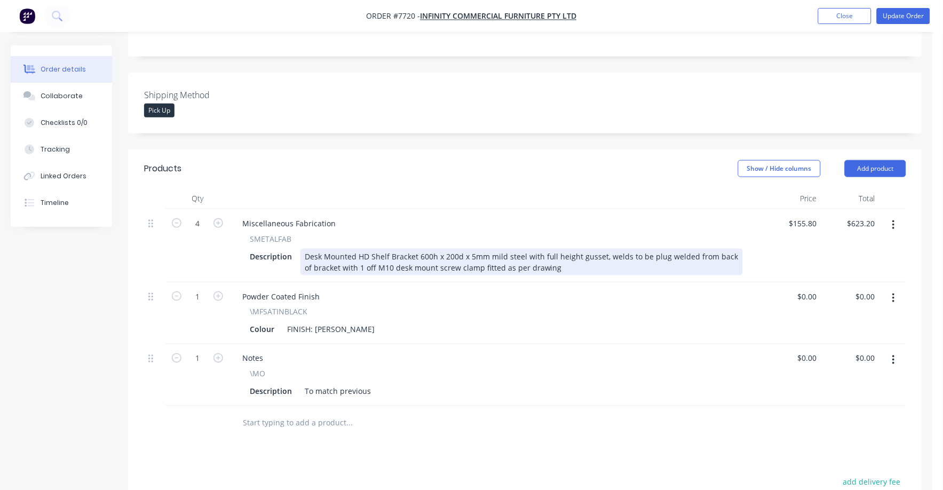
scroll to position [0, 0]
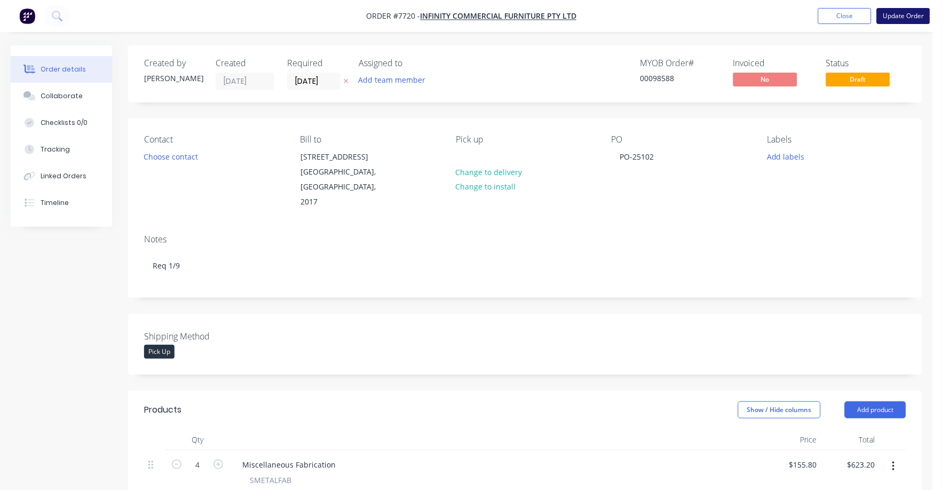
click at [900, 13] on button "Update Order" at bounding box center [903, 16] width 53 height 16
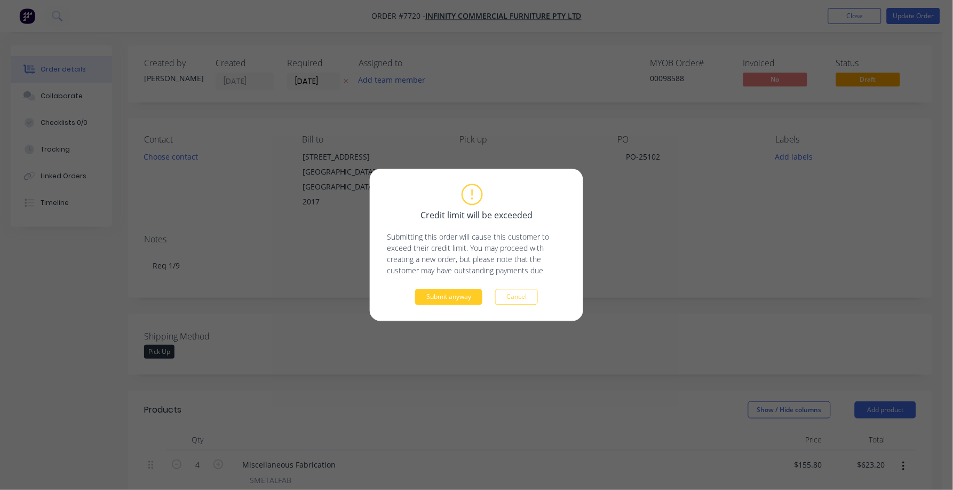
click at [460, 304] on button "Submit anyway" at bounding box center [448, 297] width 67 height 16
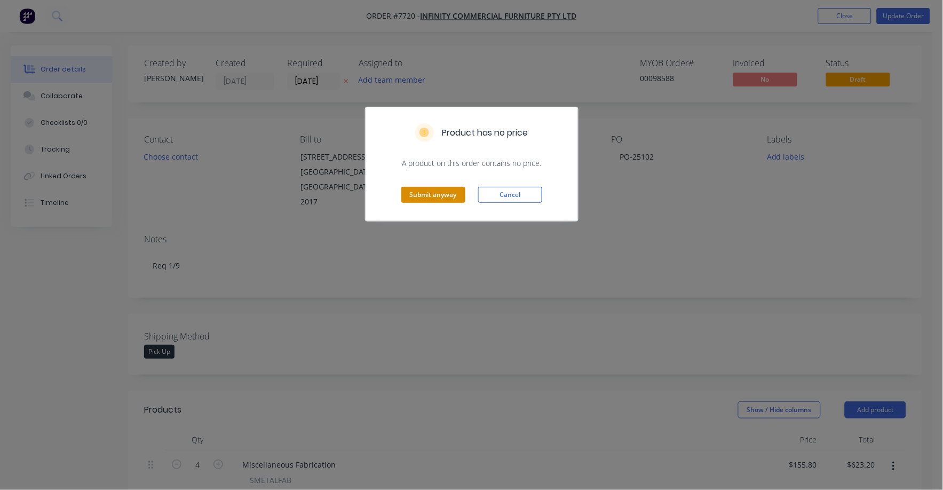
click at [442, 195] on button "Submit anyway" at bounding box center [433, 195] width 64 height 16
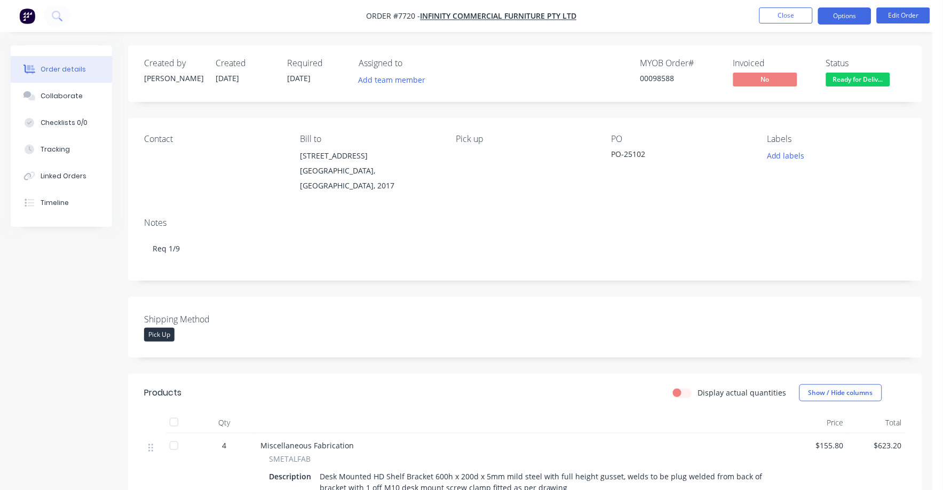
click at [843, 10] on button "Options" at bounding box center [844, 15] width 53 height 17
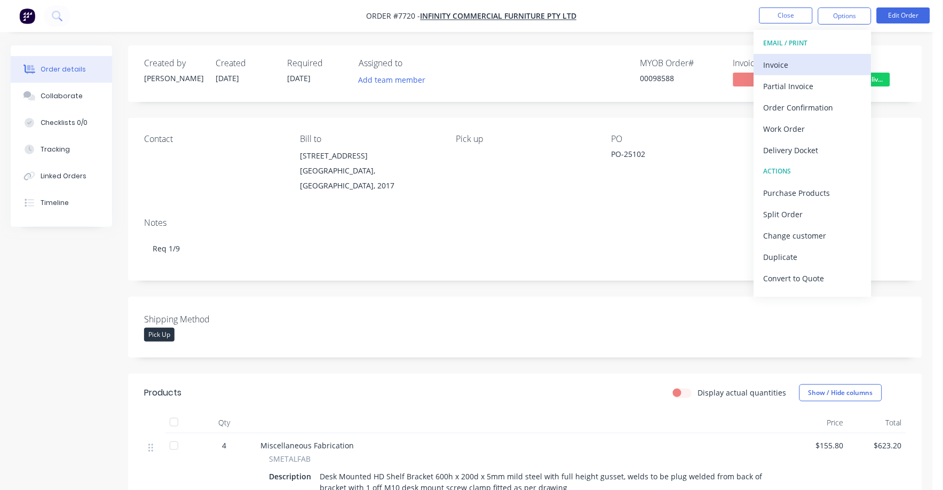
click at [768, 68] on div "Invoice" at bounding box center [813, 64] width 98 height 15
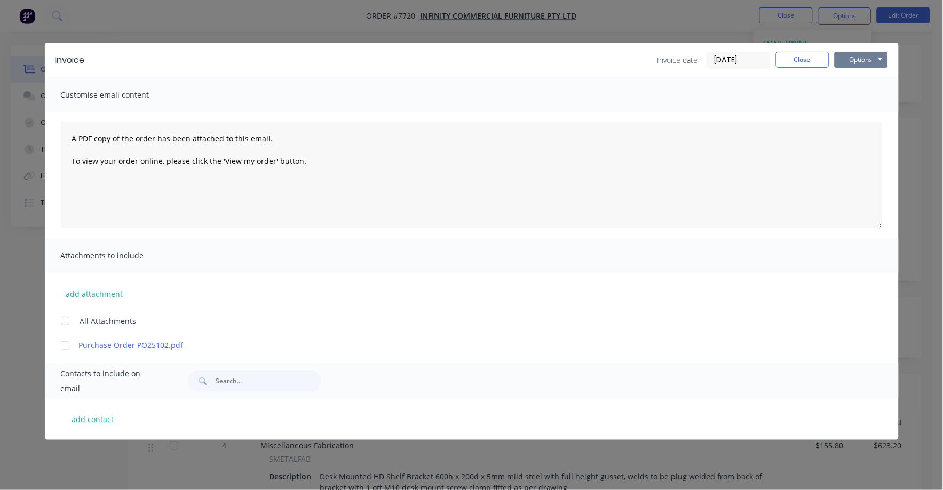
click at [849, 64] on button "Options" at bounding box center [861, 60] width 53 height 16
click at [843, 97] on button "Print" at bounding box center [869, 97] width 68 height 18
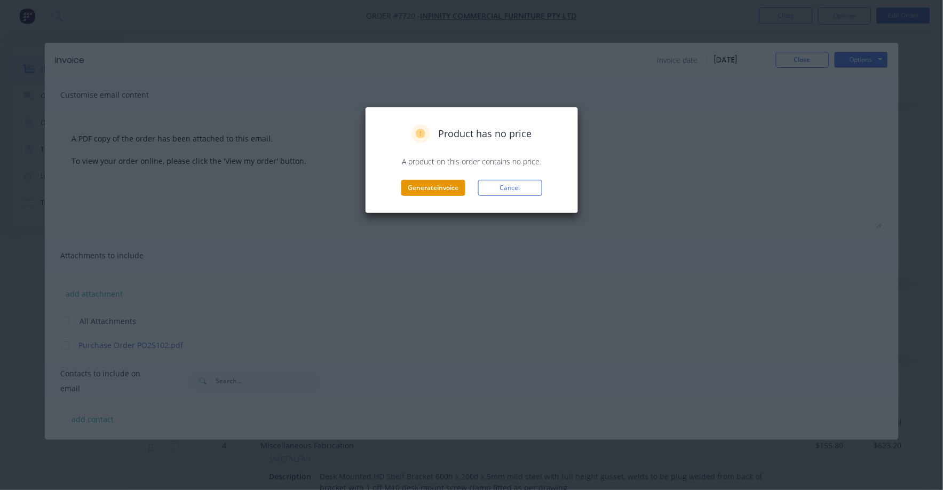
click at [402, 188] on button "Generate invoice" at bounding box center [433, 188] width 64 height 16
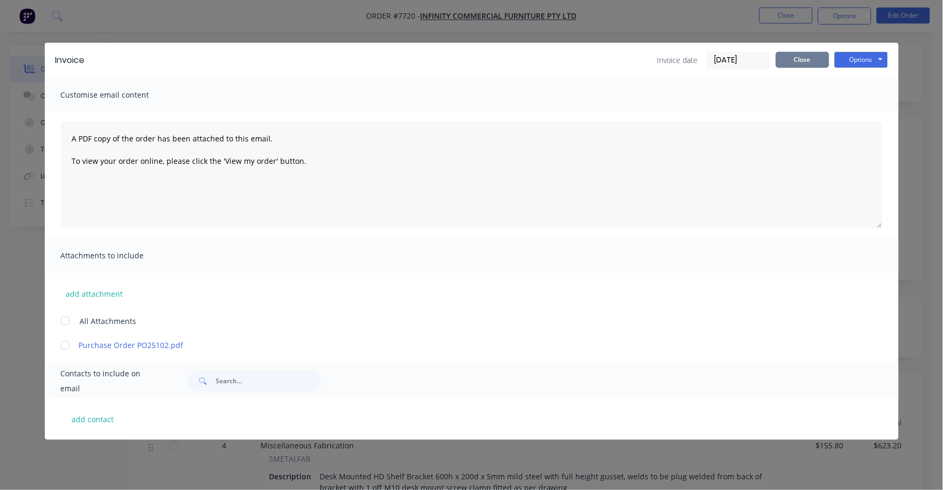
click at [794, 62] on button "Close" at bounding box center [802, 60] width 53 height 16
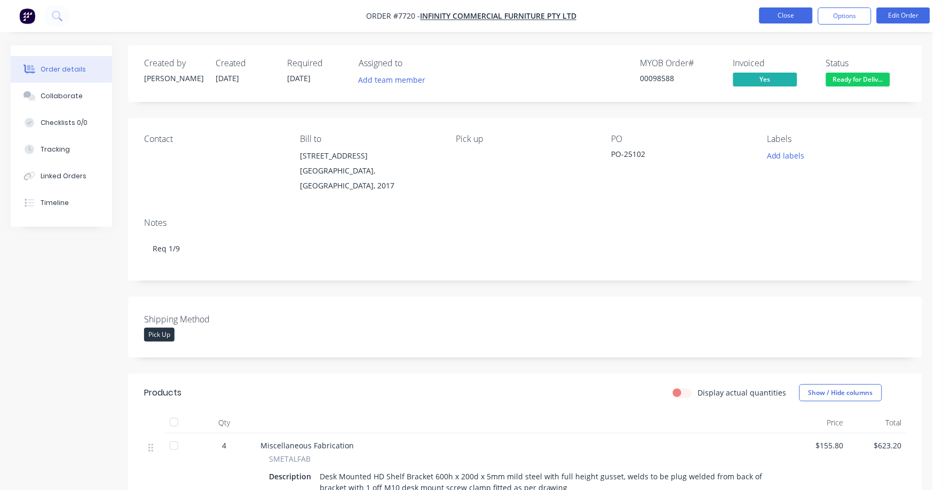
click at [783, 14] on button "Close" at bounding box center [786, 15] width 53 height 16
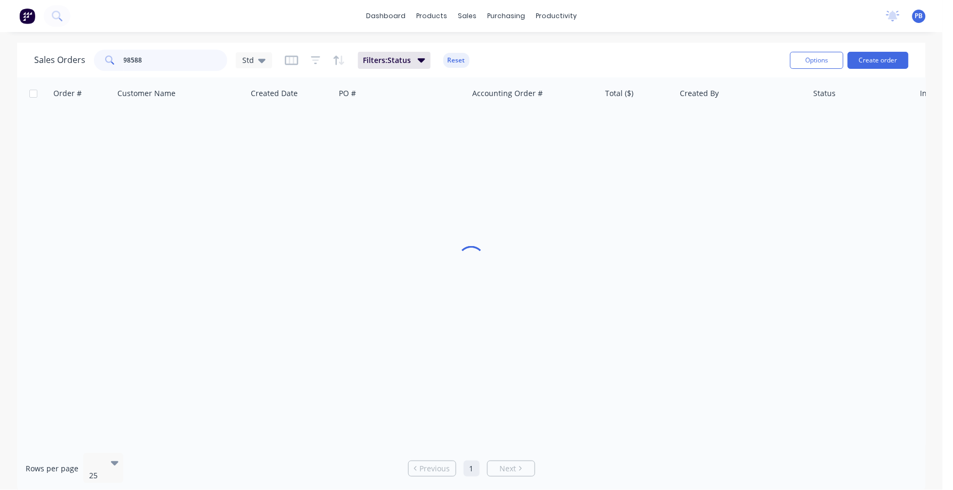
drag, startPoint x: 130, startPoint y: 62, endPoint x: 116, endPoint y: 60, distance: 14.1
click at [116, 60] on div "98588" at bounding box center [160, 60] width 133 height 21
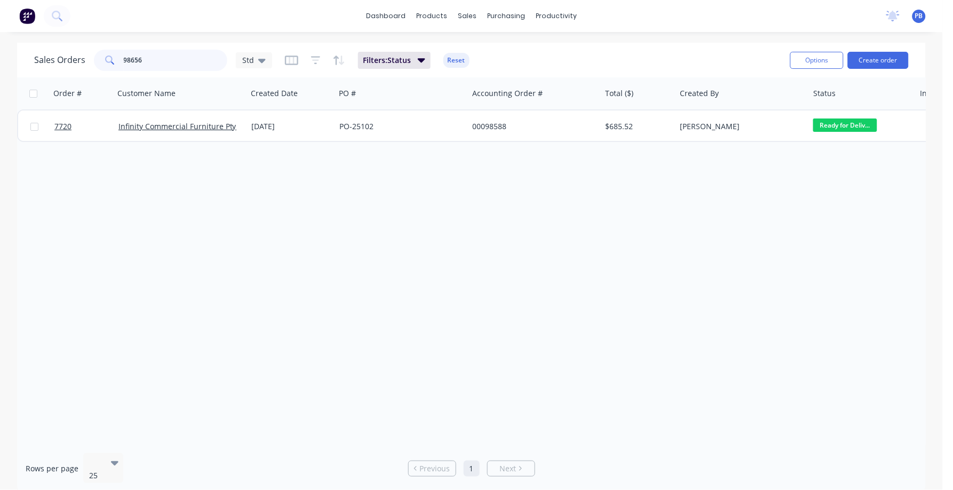
type input "98656"
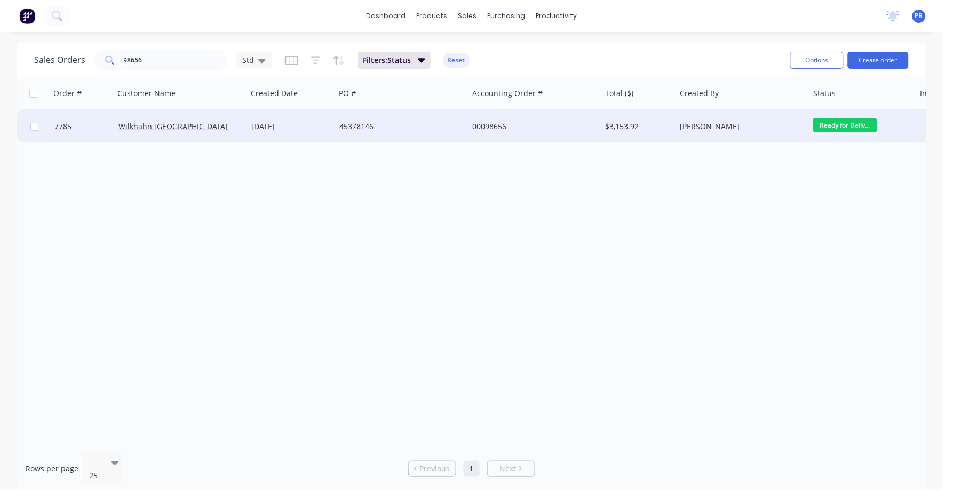
click at [491, 126] on div "00098656" at bounding box center [531, 126] width 119 height 11
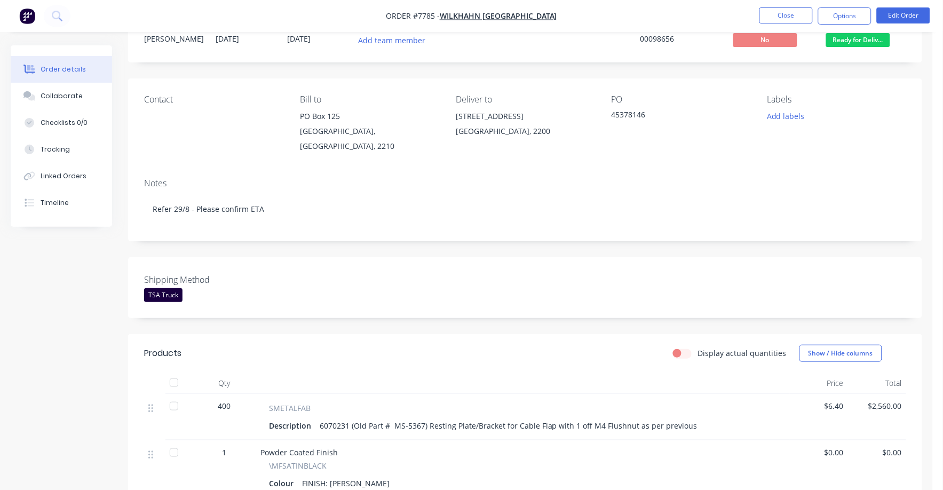
scroll to position [133, 0]
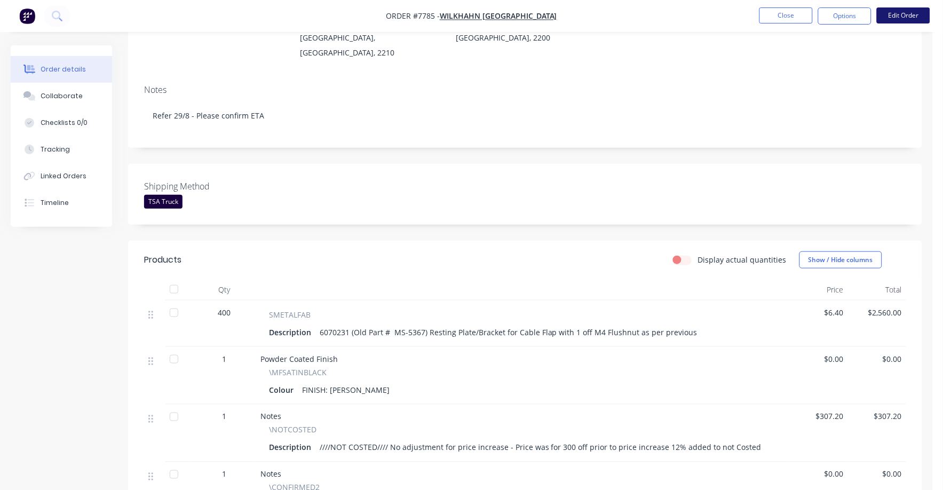
click at [905, 14] on button "Edit Order" at bounding box center [903, 15] width 53 height 16
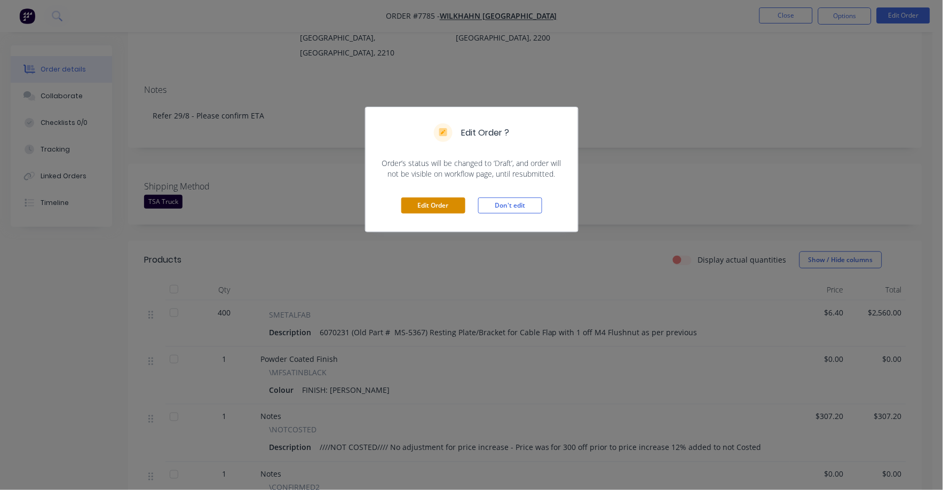
click at [428, 210] on button "Edit Order" at bounding box center [433, 206] width 64 height 16
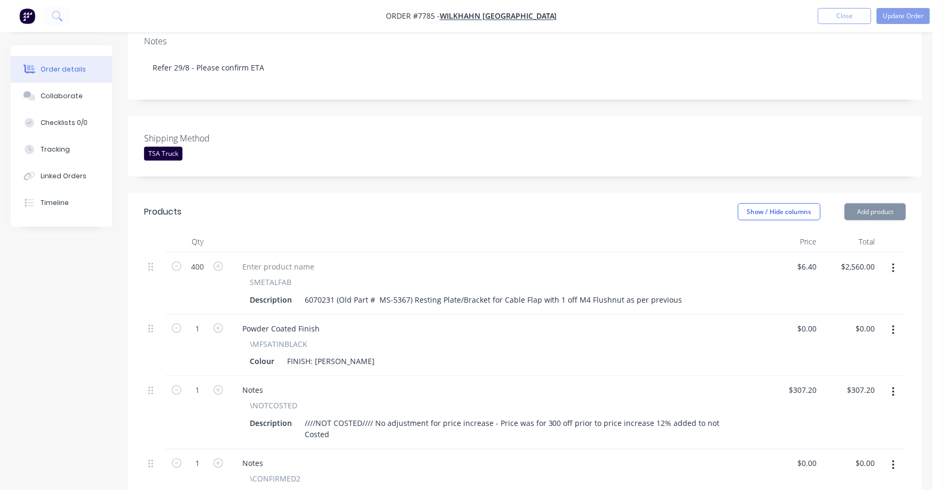
scroll to position [200, 0]
click at [814, 257] on input "6.4" at bounding box center [814, 264] width 16 height 15
type input "$7.20"
type input "$2,880.00"
click at [668, 319] on div "Powder Coated Finish" at bounding box center [496, 326] width 525 height 15
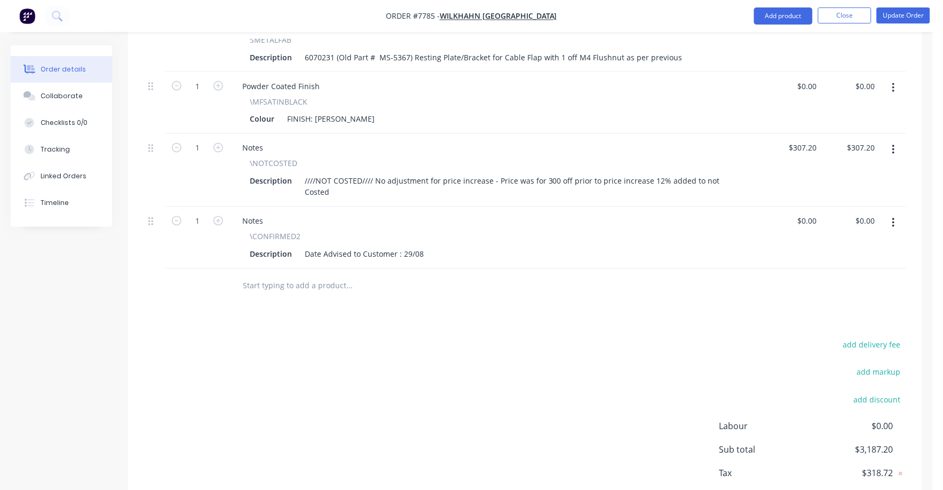
scroll to position [476, 0]
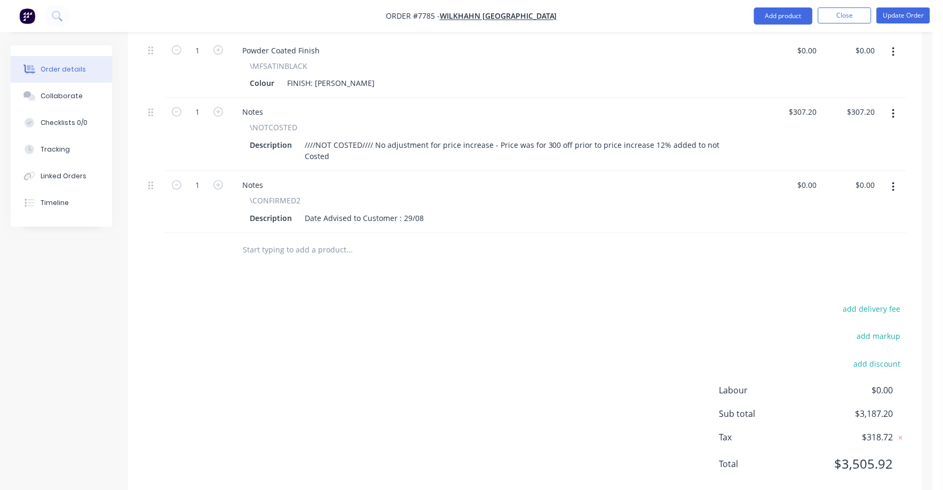
click at [900, 105] on button "button" at bounding box center [893, 114] width 25 height 19
click at [828, 199] on div "Delete" at bounding box center [856, 206] width 82 height 15
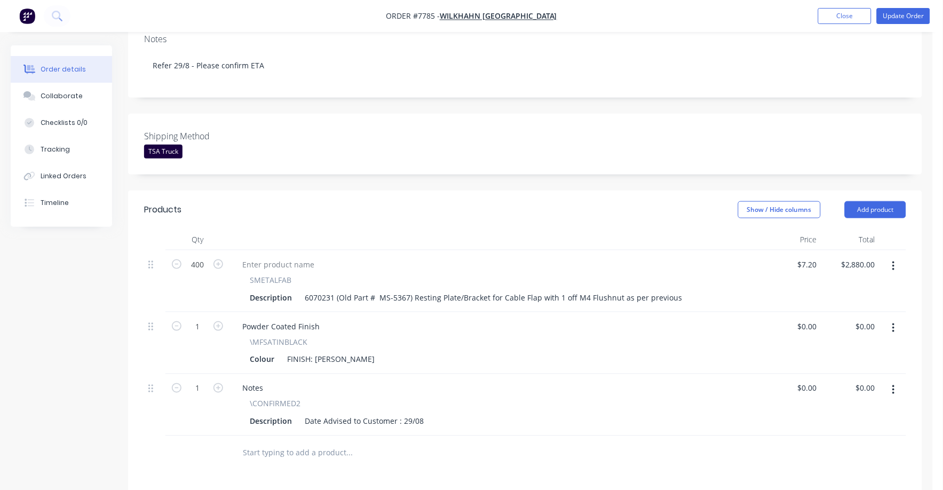
scroll to position [0, 0]
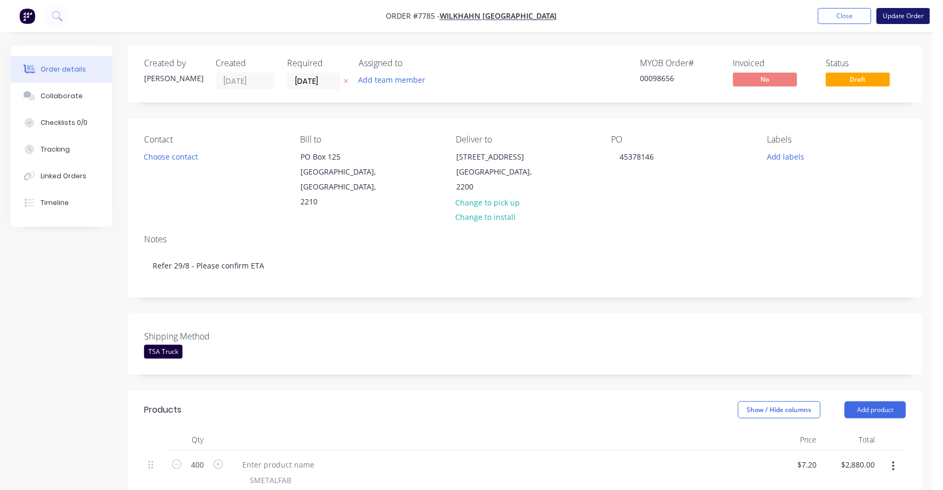
click at [914, 13] on button "Update Order" at bounding box center [903, 16] width 53 height 16
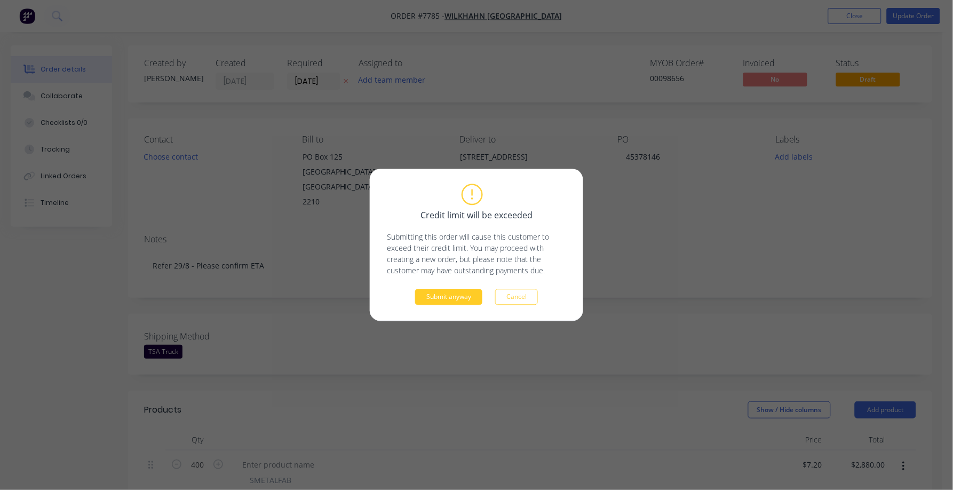
click at [456, 295] on button "Submit anyway" at bounding box center [448, 297] width 67 height 16
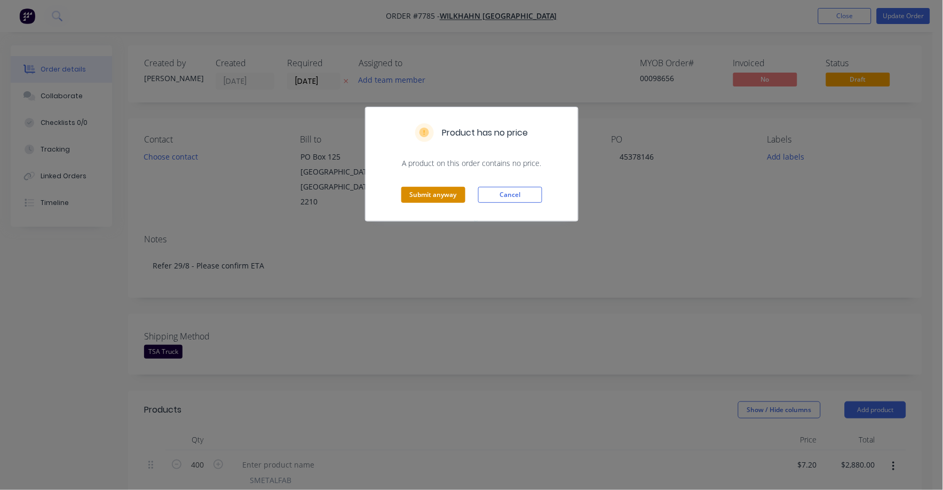
click at [432, 193] on button "Submit anyway" at bounding box center [433, 195] width 64 height 16
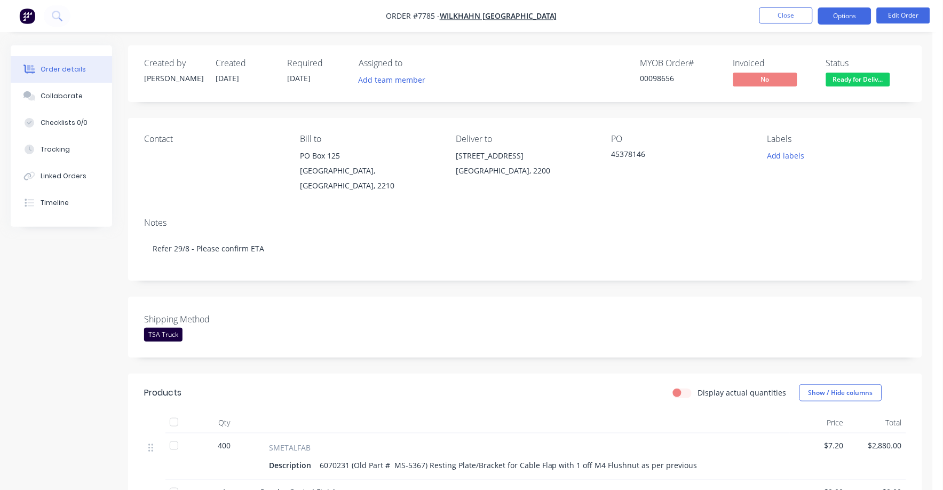
click at [840, 17] on button "Options" at bounding box center [844, 15] width 53 height 17
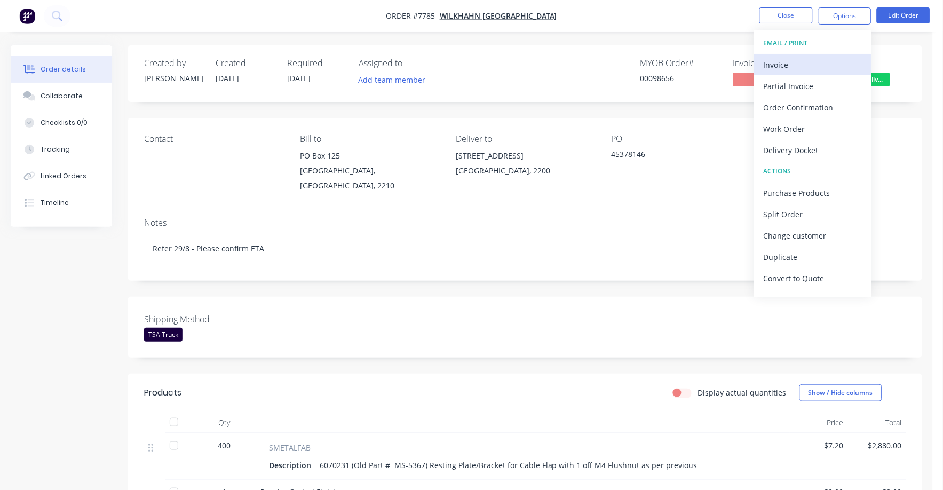
click at [777, 63] on div "Invoice" at bounding box center [813, 64] width 98 height 15
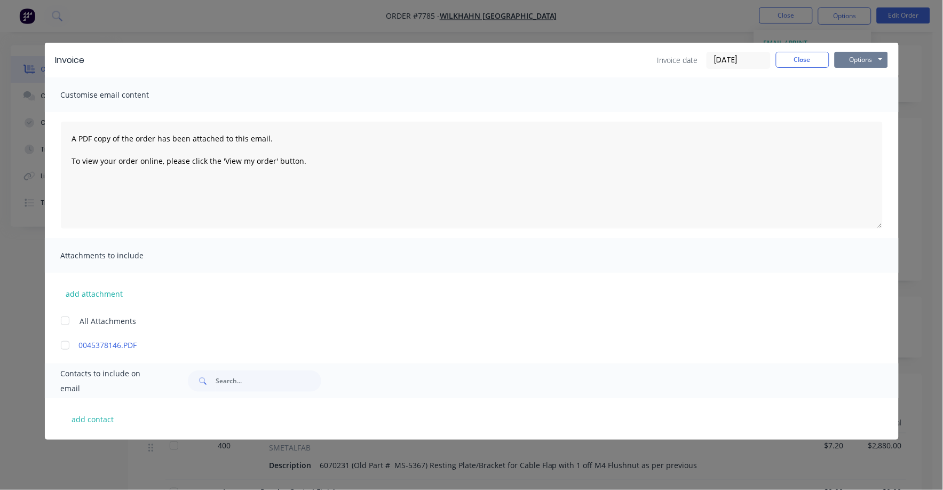
click at [859, 56] on button "Options" at bounding box center [861, 60] width 53 height 16
click at [849, 94] on button "Print" at bounding box center [869, 97] width 68 height 18
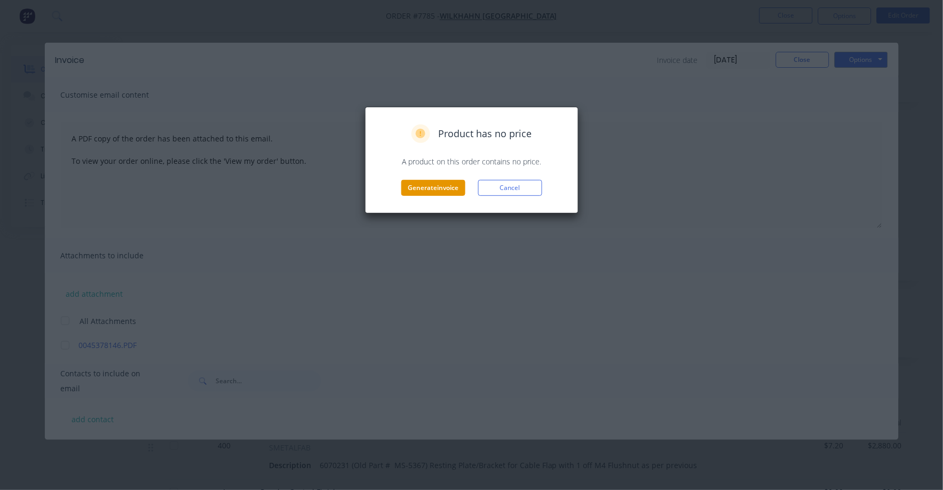
click at [432, 185] on button "Generate invoice" at bounding box center [433, 188] width 64 height 16
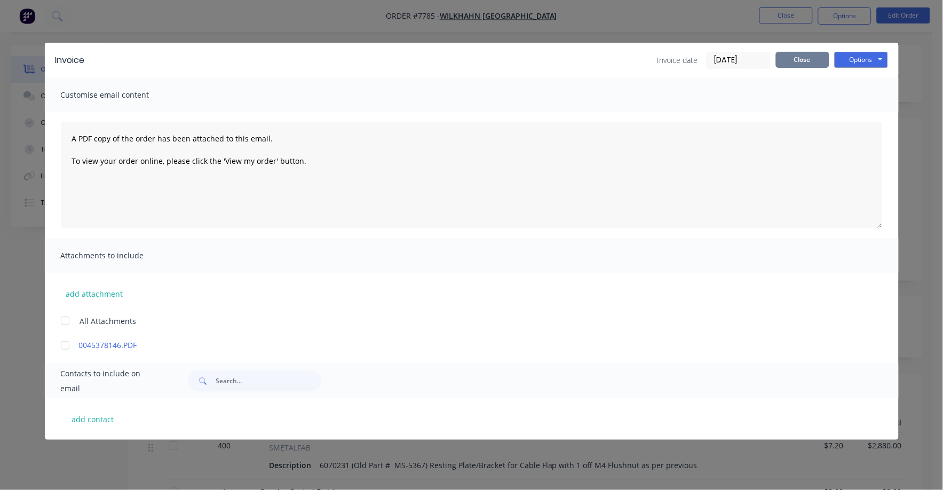
click at [796, 59] on button "Close" at bounding box center [802, 60] width 53 height 16
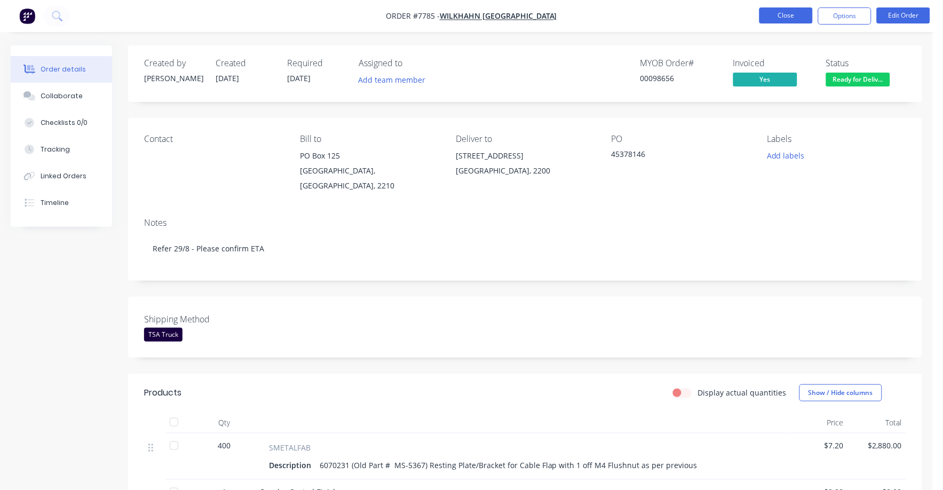
click at [783, 13] on button "Close" at bounding box center [786, 15] width 53 height 16
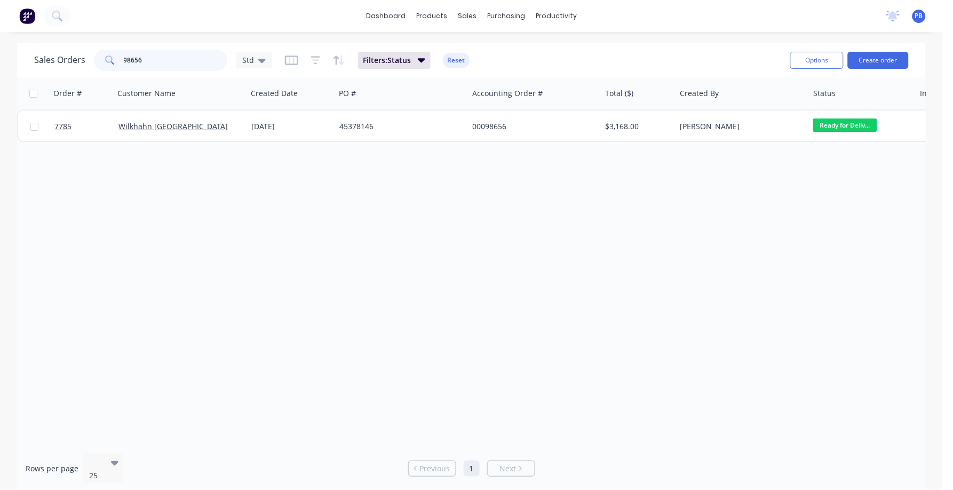
drag, startPoint x: 180, startPoint y: 56, endPoint x: 73, endPoint y: 43, distance: 107.6
click at [73, 43] on div "Sales Orders 98656 Std Filters: Status Reset Options Create order" at bounding box center [471, 60] width 909 height 35
type input "98612"
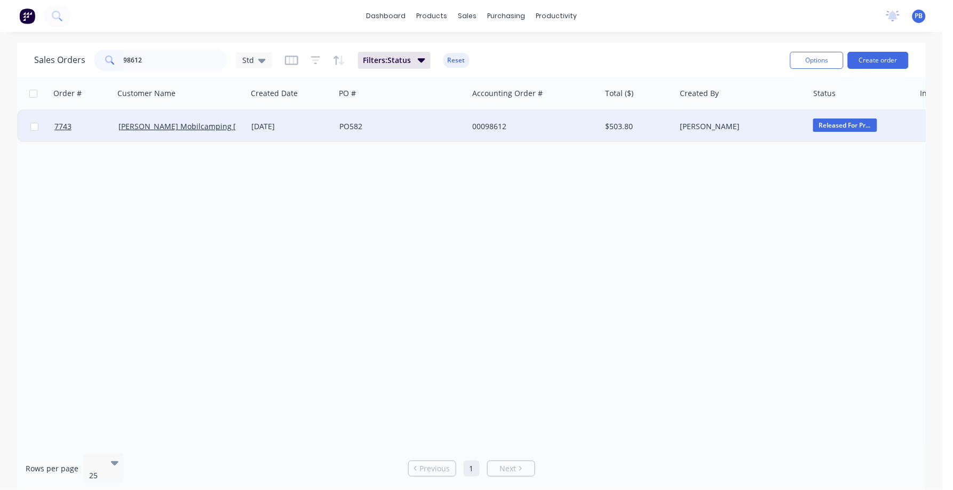
click at [495, 124] on div "00098612" at bounding box center [531, 126] width 119 height 11
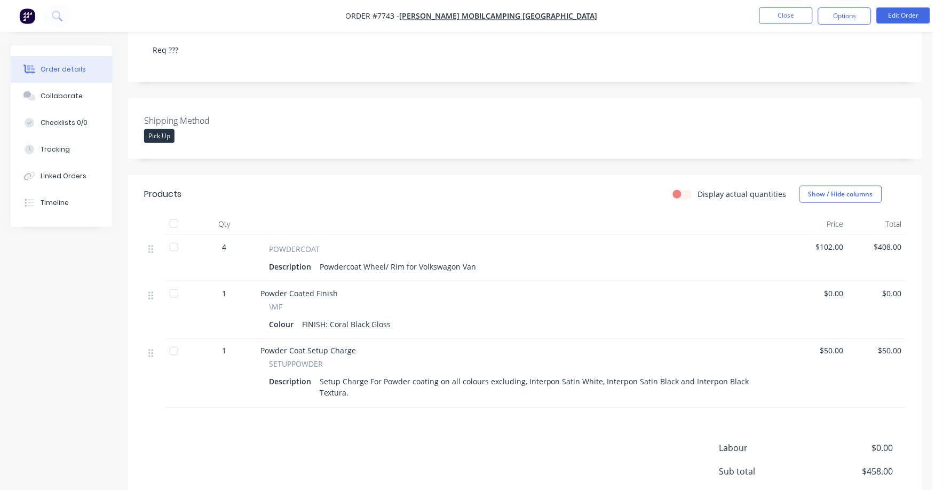
scroll to position [261, 0]
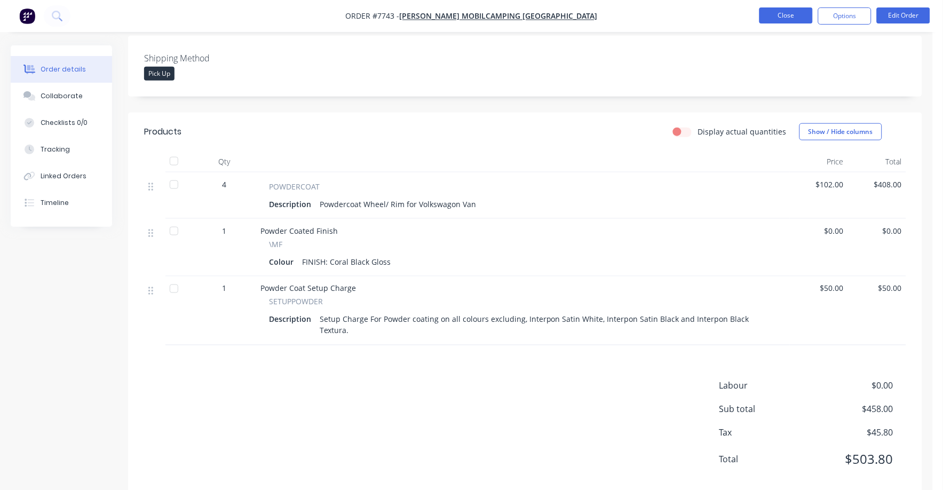
click at [788, 12] on button "Close" at bounding box center [786, 15] width 53 height 16
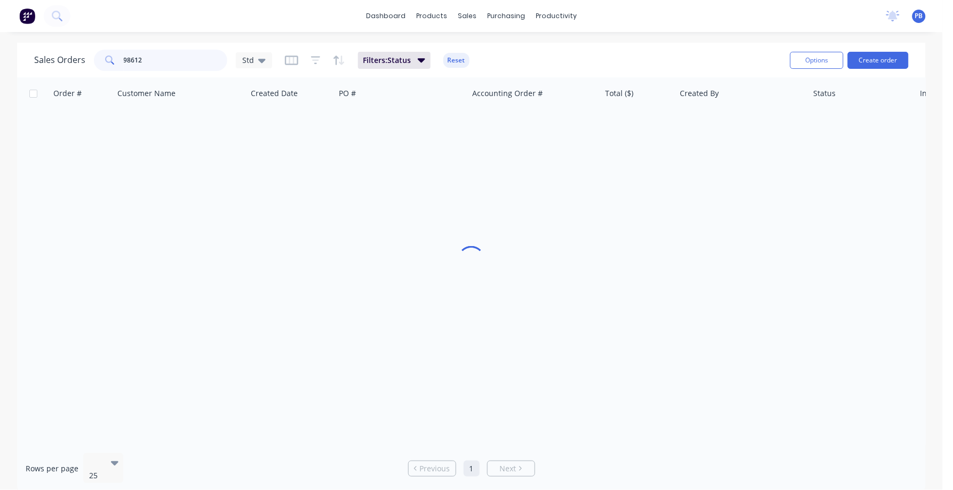
drag, startPoint x: 144, startPoint y: 56, endPoint x: 104, endPoint y: 50, distance: 40.5
click at [105, 50] on div "98612" at bounding box center [160, 60] width 133 height 21
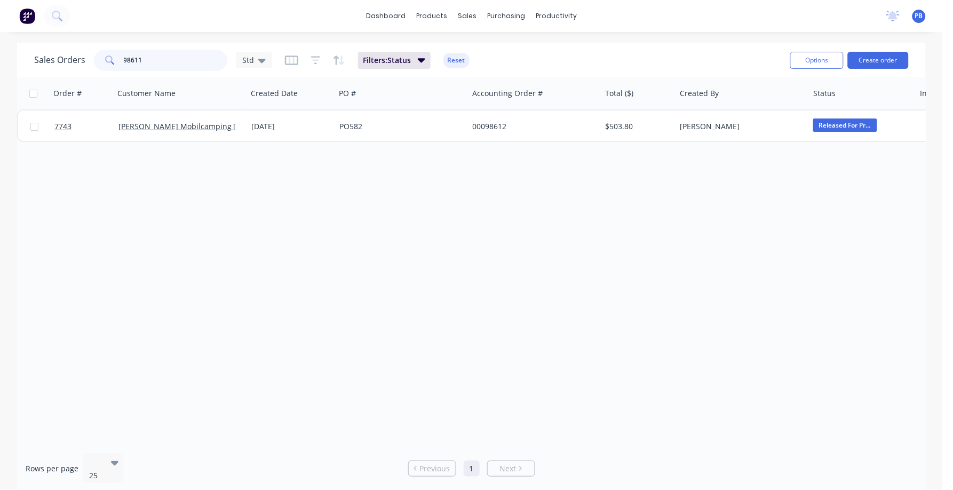
type input "98611"
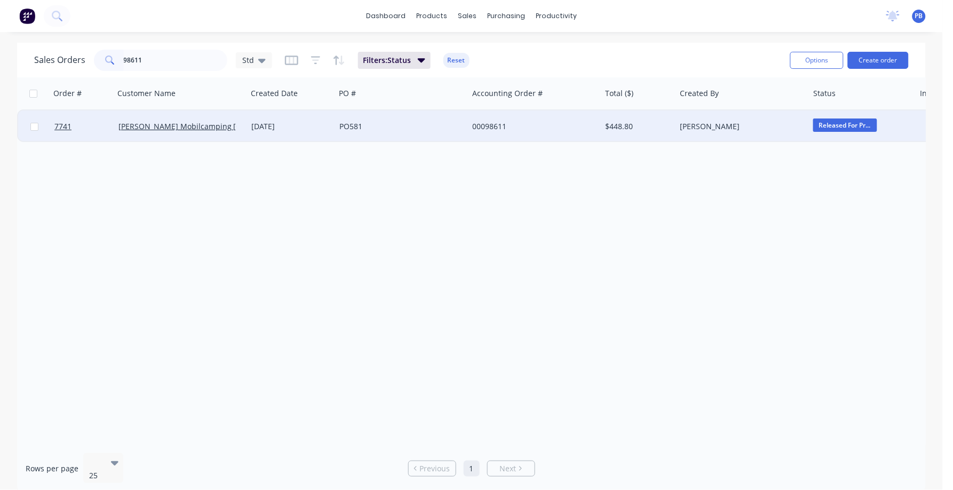
click at [479, 120] on div "00098611" at bounding box center [534, 126] width 133 height 32
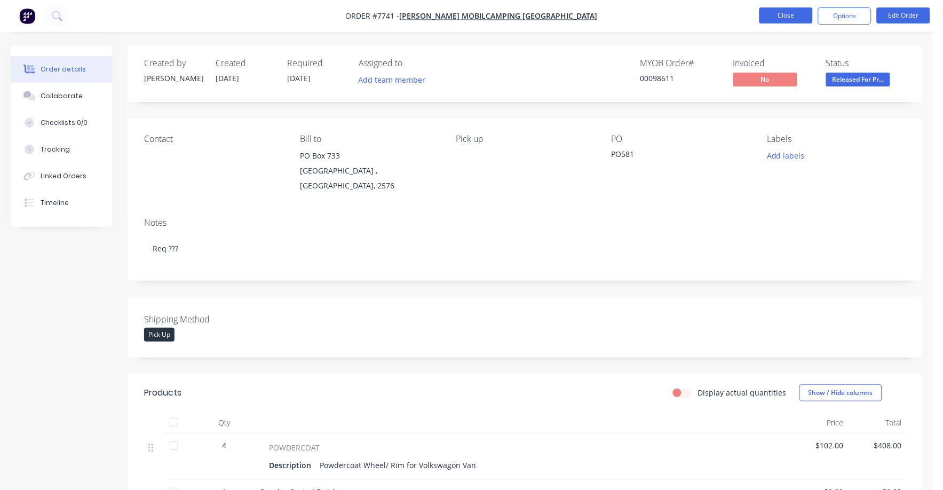
click at [778, 11] on button "Close" at bounding box center [786, 15] width 53 height 16
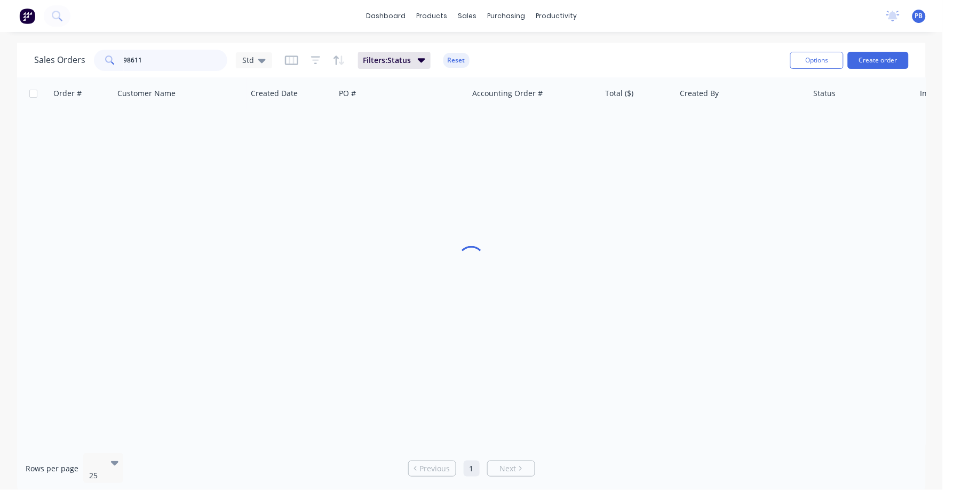
drag, startPoint x: 152, startPoint y: 57, endPoint x: 96, endPoint y: 51, distance: 56.4
click at [96, 51] on div "98611" at bounding box center [160, 60] width 133 height 21
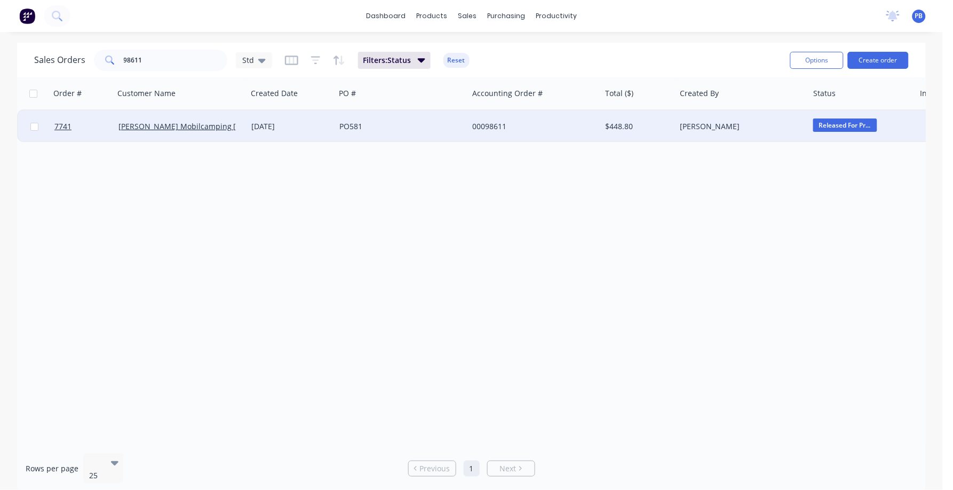
click at [499, 124] on div "00098611" at bounding box center [531, 126] width 119 height 11
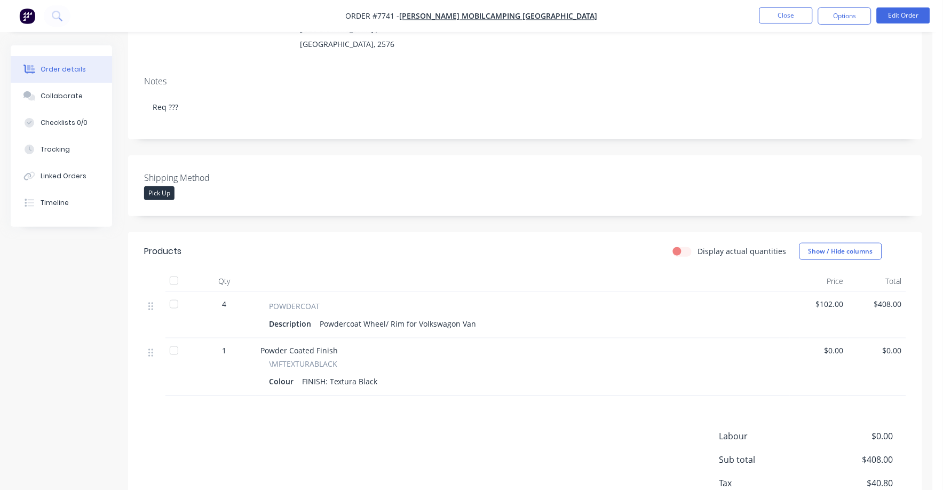
scroll to position [200, 0]
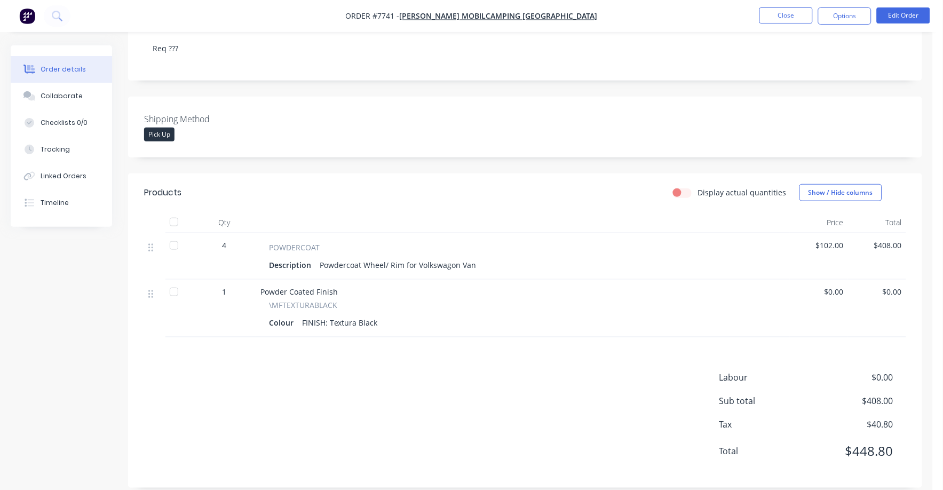
click at [480, 259] on div "Description Powdercoat Wheel/ Rim for Volkswagon Van" at bounding box center [523, 264] width 508 height 15
click at [476, 257] on div "Description Powdercoat Wheel/ Rim for Volkswagon Van" at bounding box center [523, 264] width 508 height 15
click at [901, 22] on nav "Order #7741 - Van Essa Mobilcamping [GEOGRAPHIC_DATA] Close Options Edit Order" at bounding box center [471, 16] width 943 height 32
click at [901, 17] on button "Edit Order" at bounding box center [903, 15] width 53 height 16
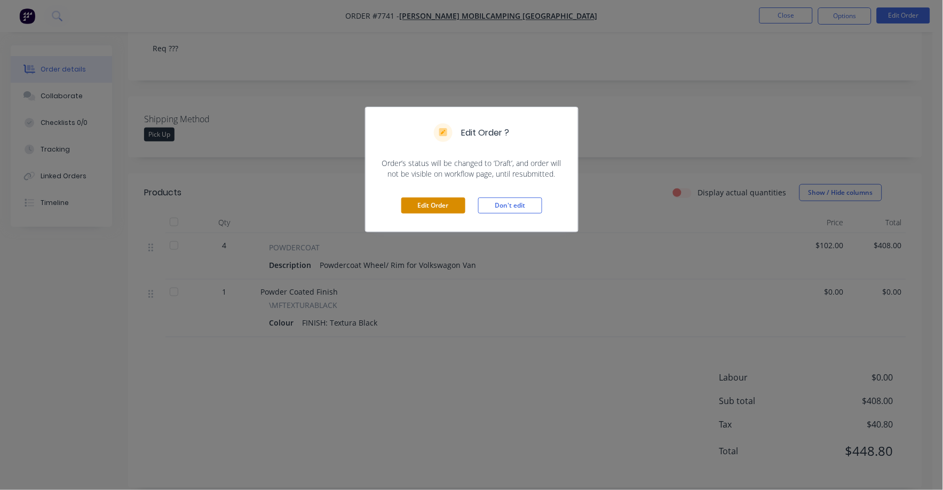
click at [430, 207] on button "Edit Order" at bounding box center [433, 206] width 64 height 16
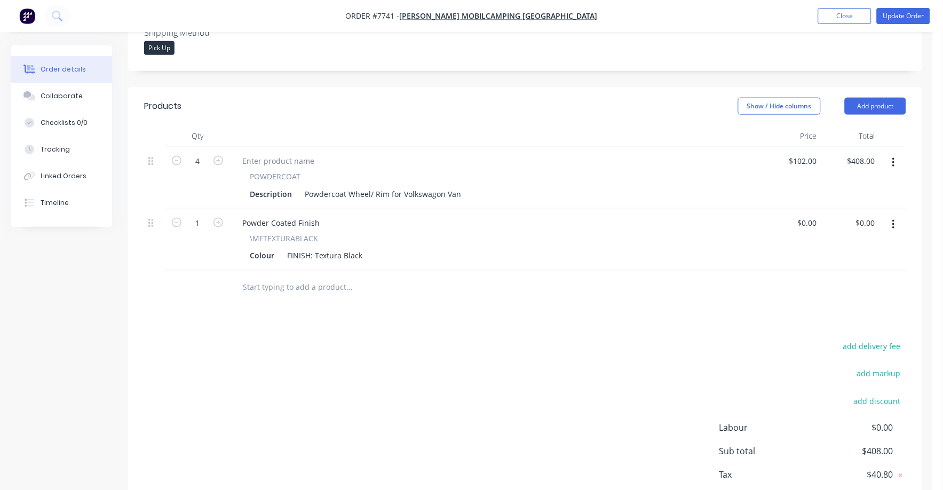
scroll to position [334, 0]
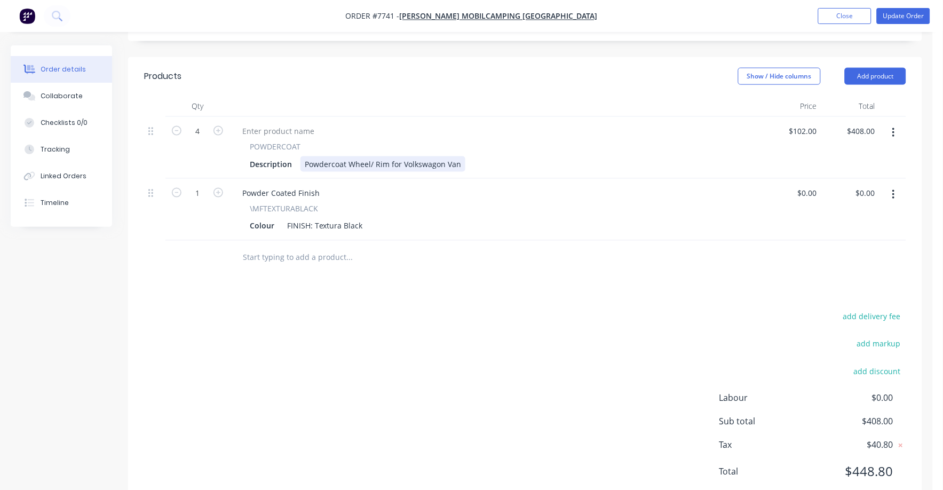
click at [461, 156] on div "Description Powdercoat Wheel/ Rim for Volkswagon Van" at bounding box center [494, 163] width 497 height 15
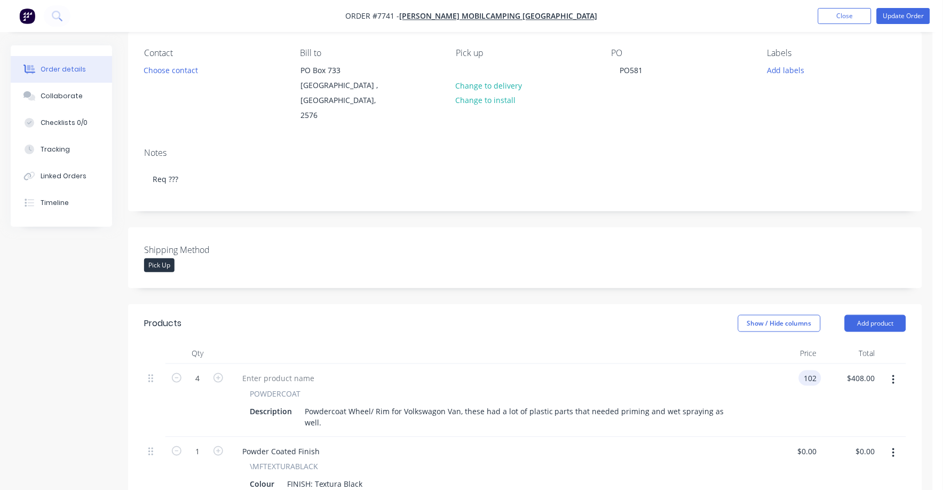
scroll to position [66, 0]
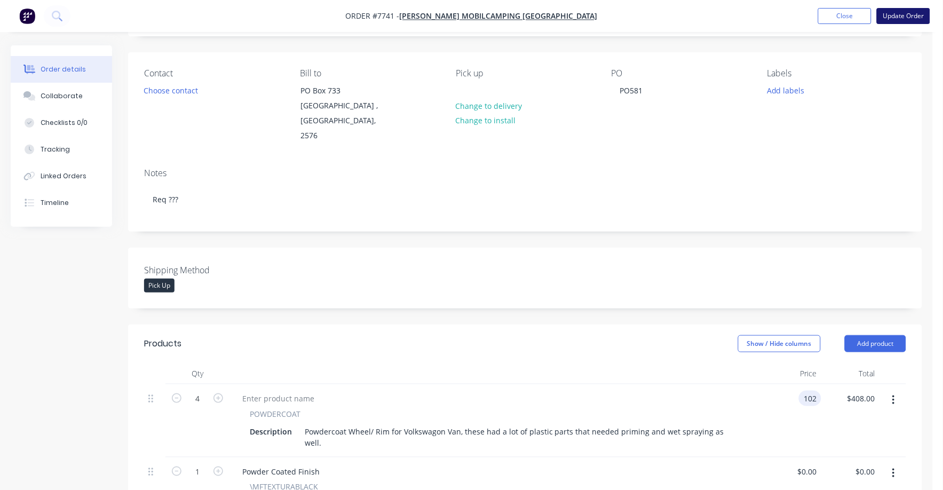
type input "$102.00"
click at [911, 14] on button "Update Order" at bounding box center [903, 16] width 53 height 16
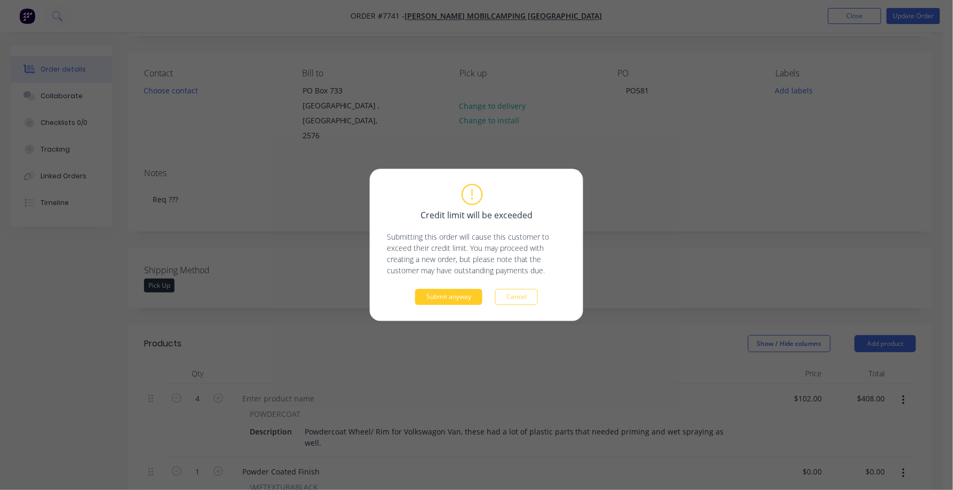
click at [442, 301] on button "Submit anyway" at bounding box center [448, 297] width 67 height 16
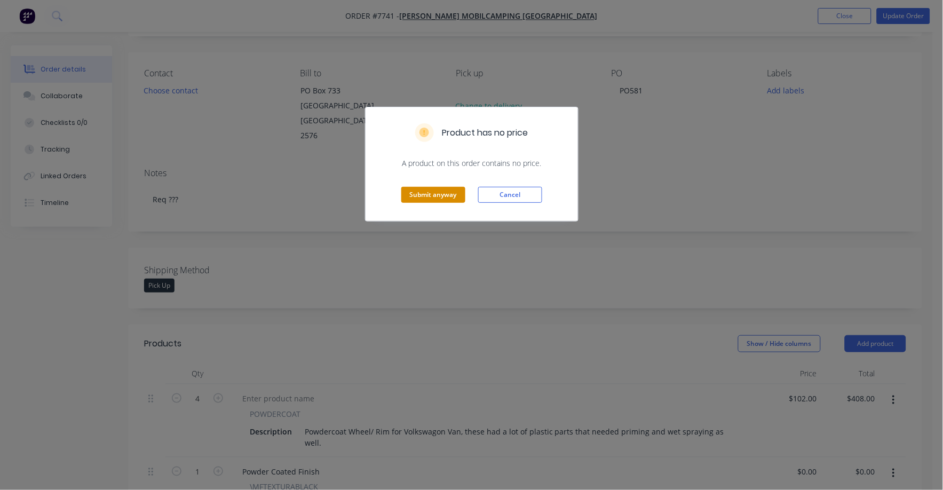
click at [438, 189] on button "Submit anyway" at bounding box center [433, 195] width 64 height 16
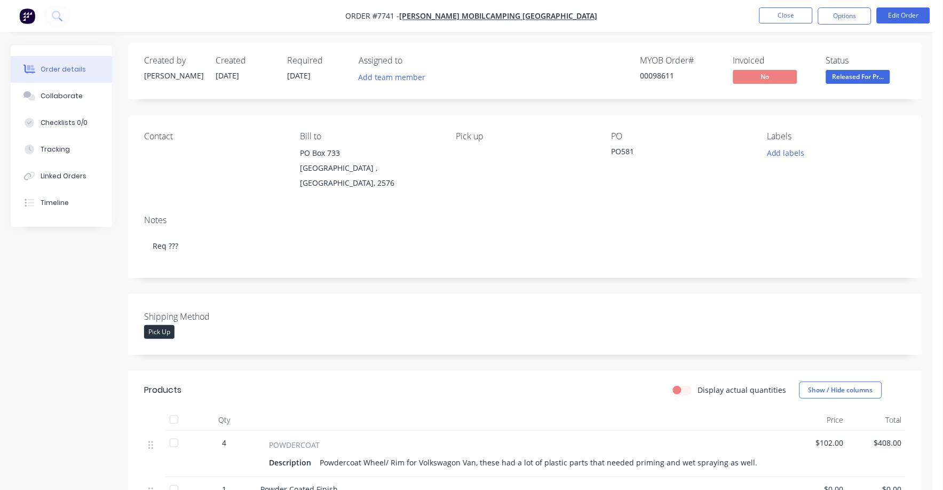
scroll to position [0, 0]
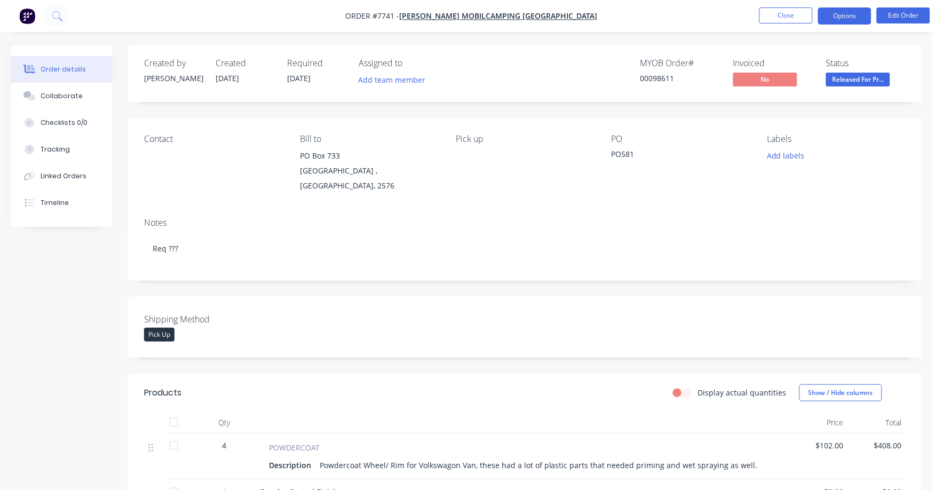
click at [836, 10] on button "Options" at bounding box center [844, 15] width 53 height 17
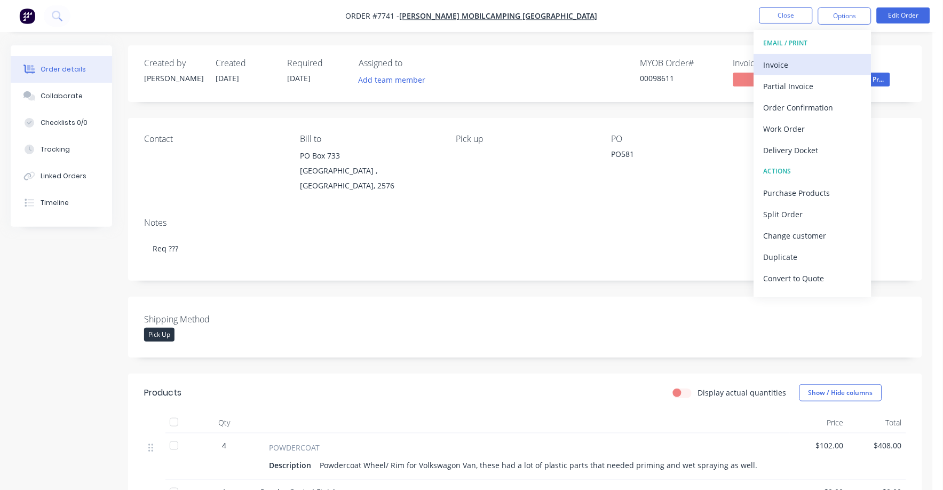
click at [769, 55] on button "Invoice" at bounding box center [812, 64] width 117 height 21
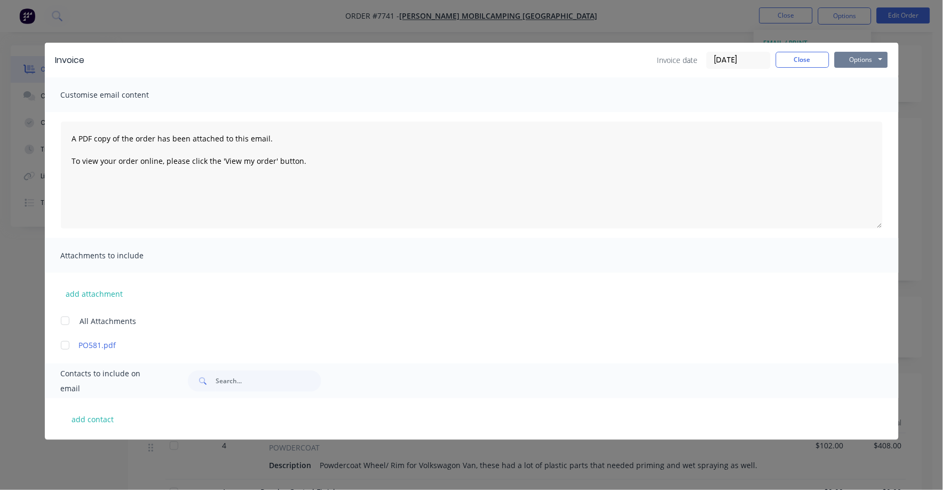
click at [858, 57] on button "Options" at bounding box center [861, 60] width 53 height 16
click at [849, 92] on button "Print" at bounding box center [869, 97] width 68 height 18
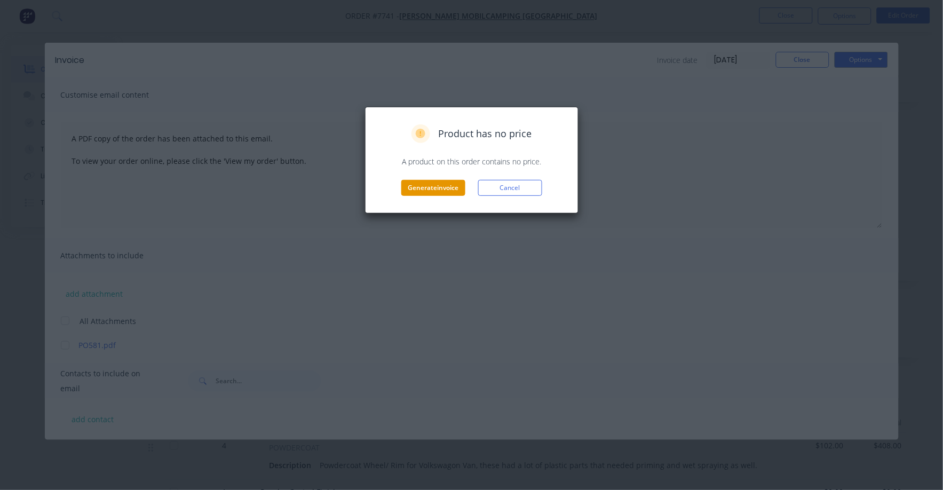
click at [437, 184] on button "Generate invoice" at bounding box center [433, 188] width 64 height 16
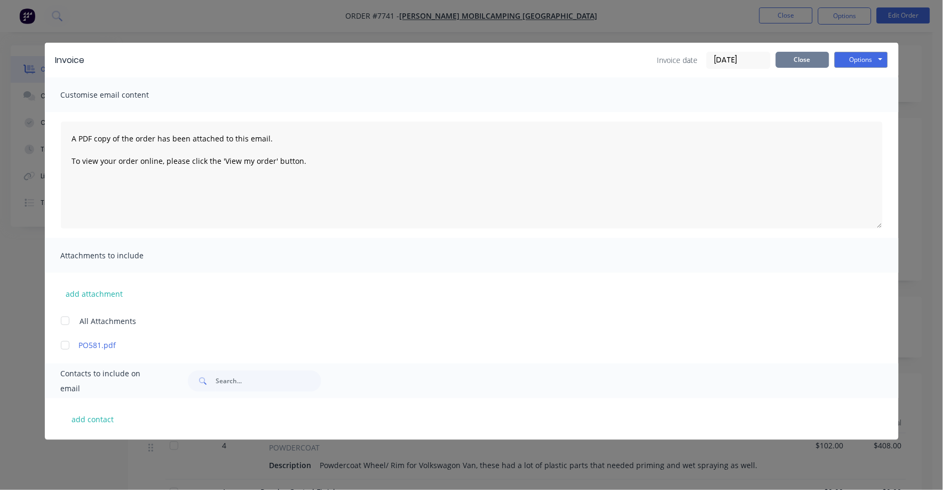
click at [809, 60] on button "Close" at bounding box center [802, 60] width 53 height 16
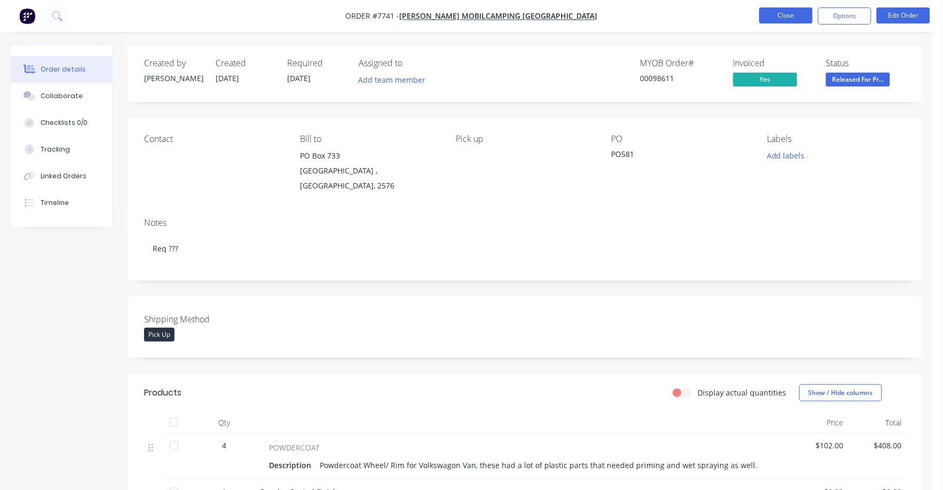
click at [788, 17] on button "Close" at bounding box center [786, 15] width 53 height 16
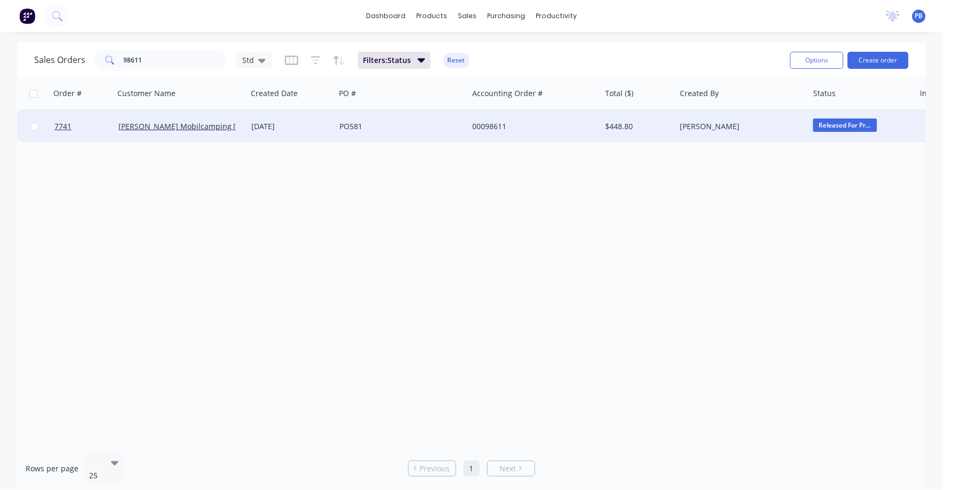
click at [841, 120] on span "Released For Pr..." at bounding box center [846, 125] width 64 height 13
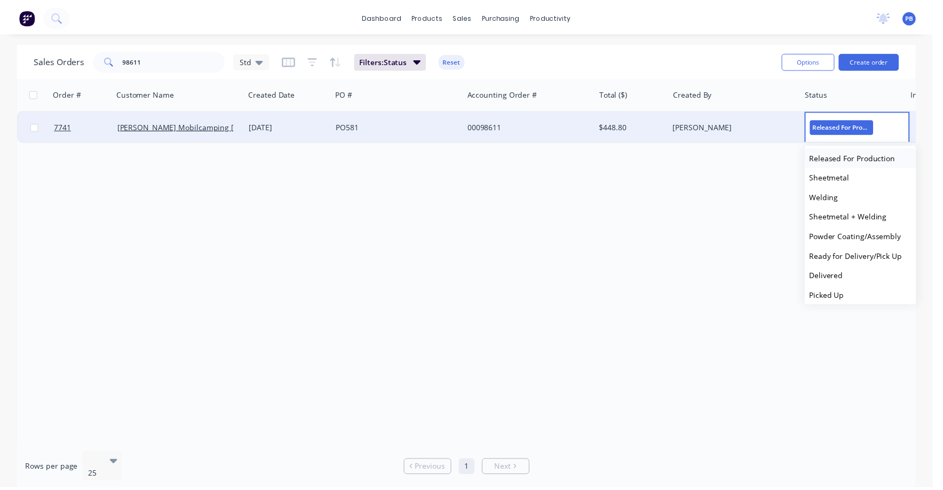
scroll to position [105, 0]
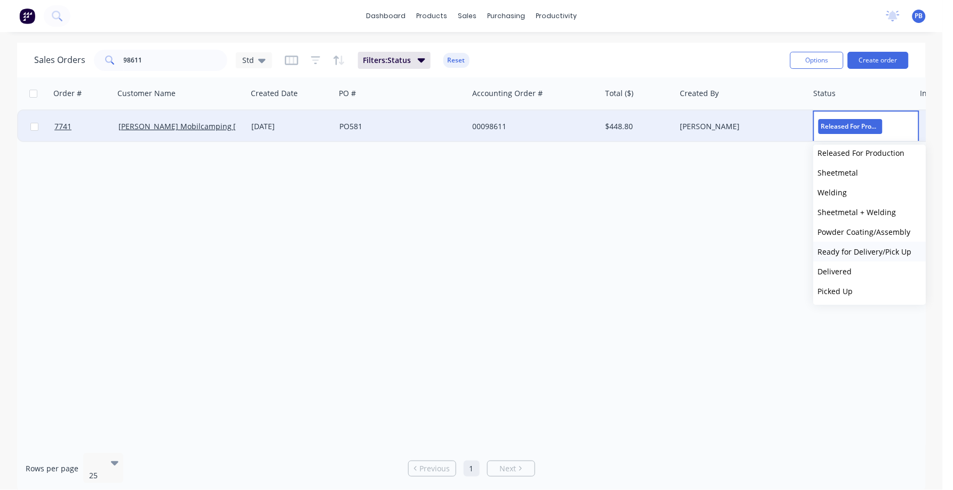
click at [865, 248] on span "Ready for Delivery/Pick Up" at bounding box center [865, 252] width 94 height 10
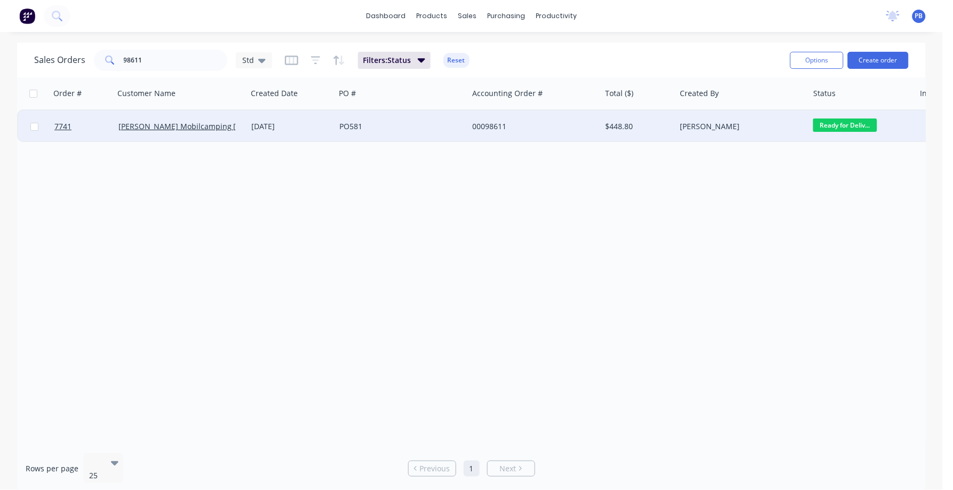
drag, startPoint x: 814, startPoint y: 52, endPoint x: 598, endPoint y: 37, distance: 216.2
click at [622, 33] on div "dashboard products sales purchasing productivity dashboard products Product Cat…" at bounding box center [471, 245] width 943 height 490
click at [160, 55] on input "98611" at bounding box center [176, 60] width 104 height 21
type input "98612"
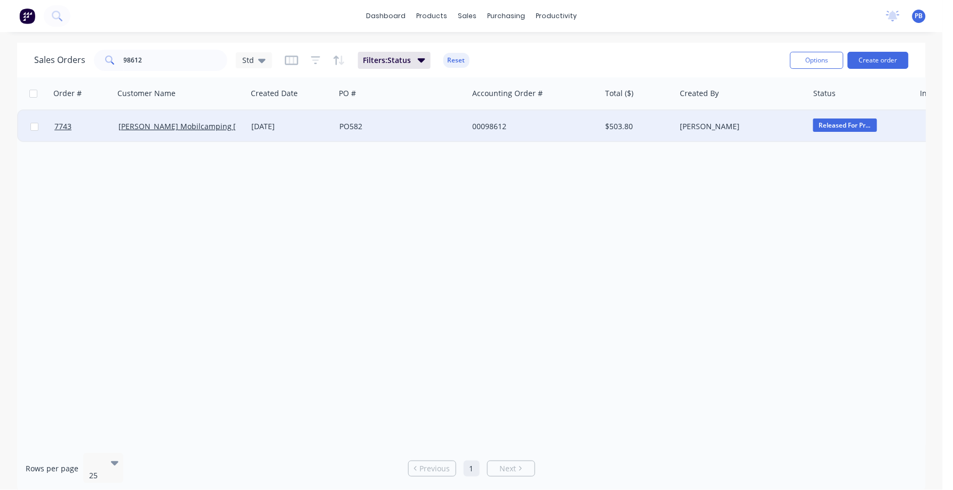
click at [494, 124] on div "00098612" at bounding box center [531, 126] width 119 height 11
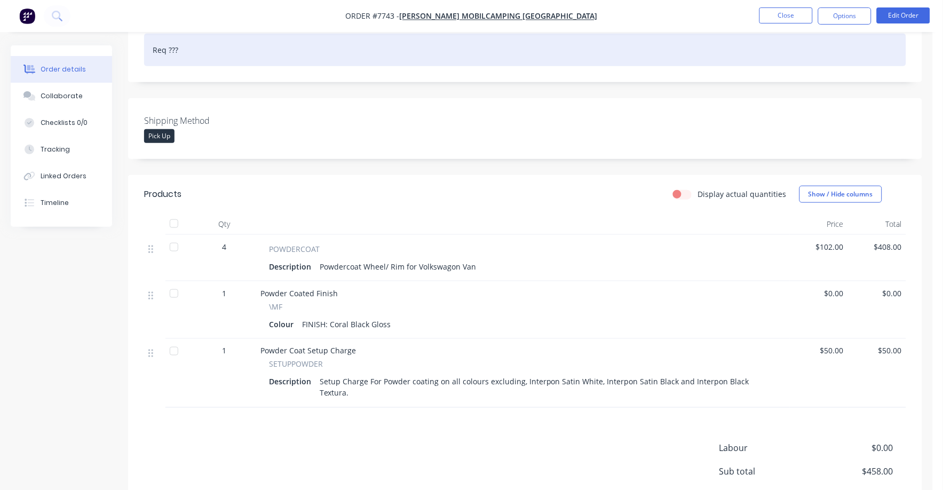
scroll to position [200, 0]
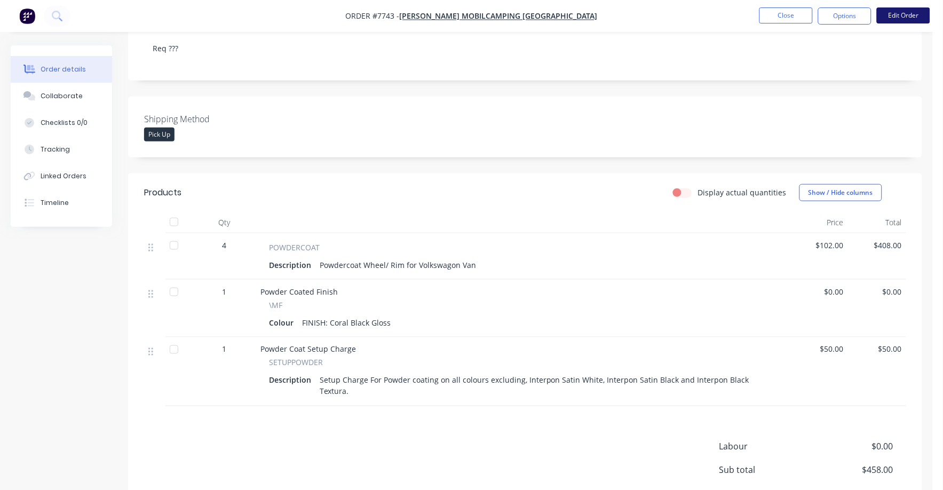
click at [920, 13] on button "Edit Order" at bounding box center [903, 15] width 53 height 16
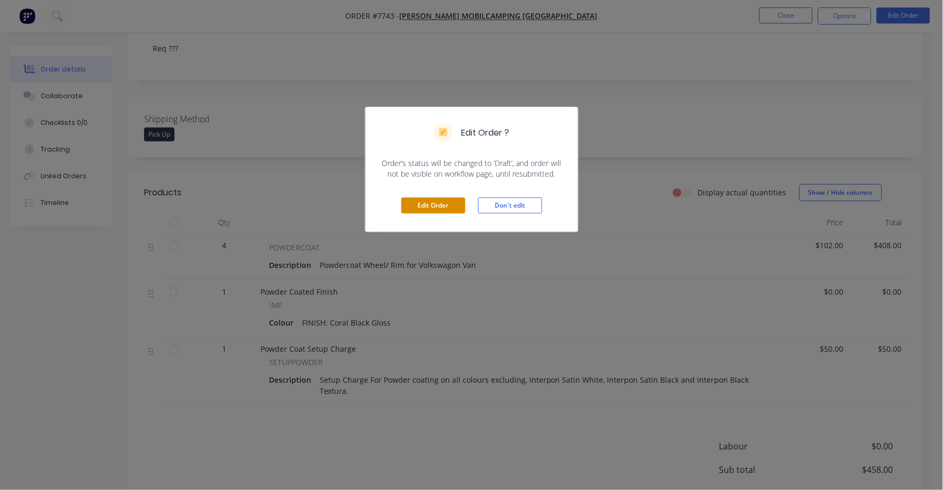
click at [457, 208] on button "Edit Order" at bounding box center [433, 206] width 64 height 16
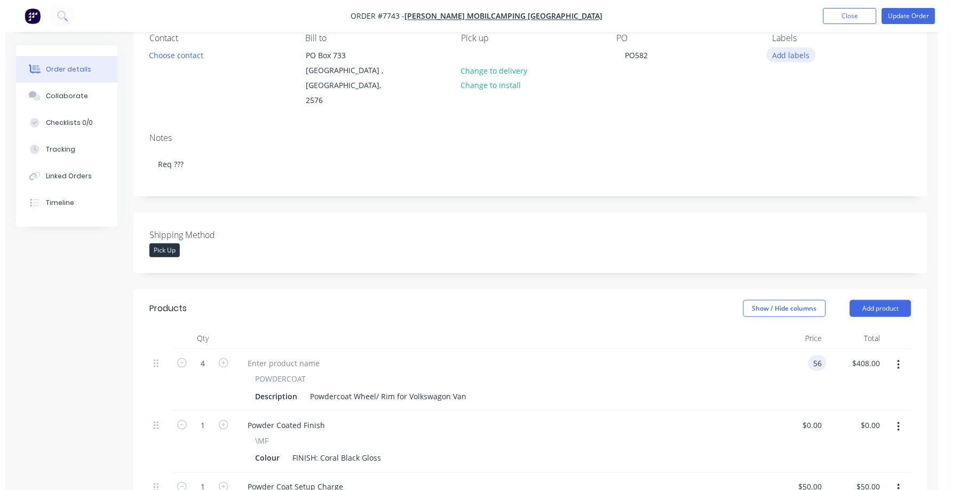
scroll to position [0, 0]
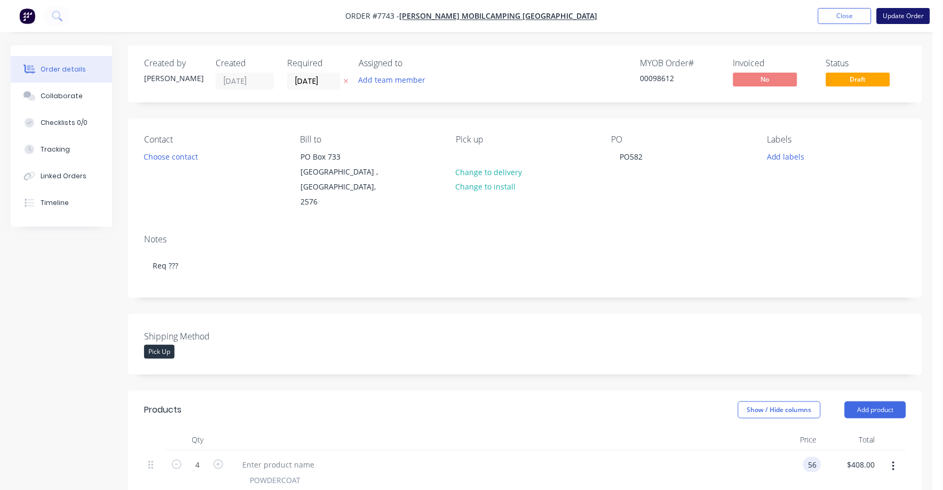
type input "$56.00"
type input "$224.00"
click at [907, 19] on button "Update Order" at bounding box center [903, 16] width 53 height 16
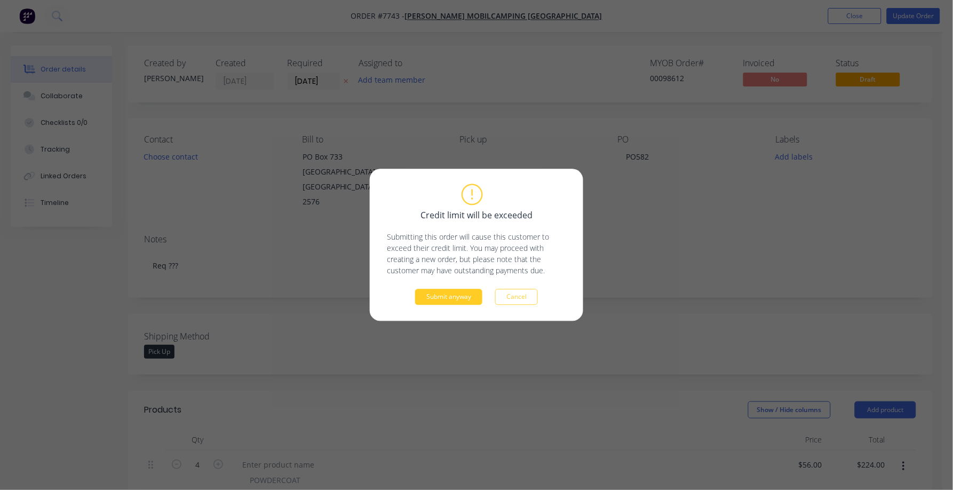
click at [442, 301] on button "Submit anyway" at bounding box center [448, 297] width 67 height 16
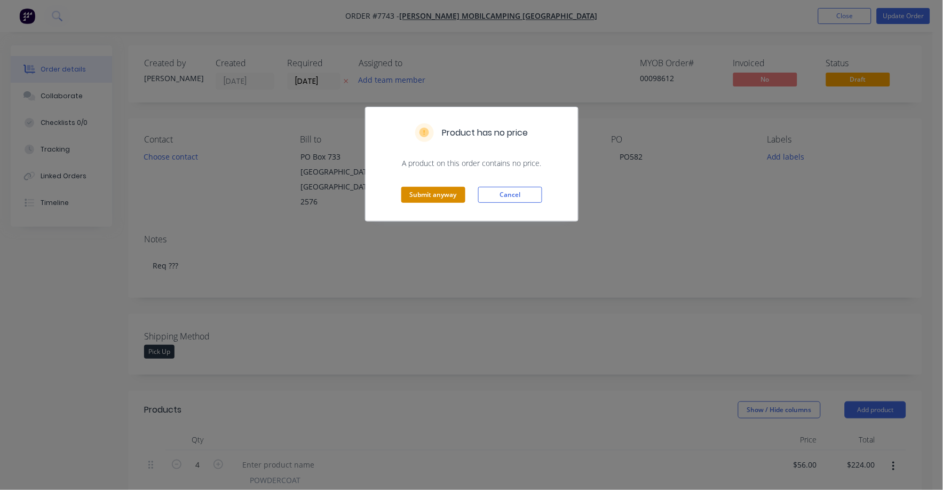
click at [435, 192] on button "Submit anyway" at bounding box center [433, 195] width 64 height 16
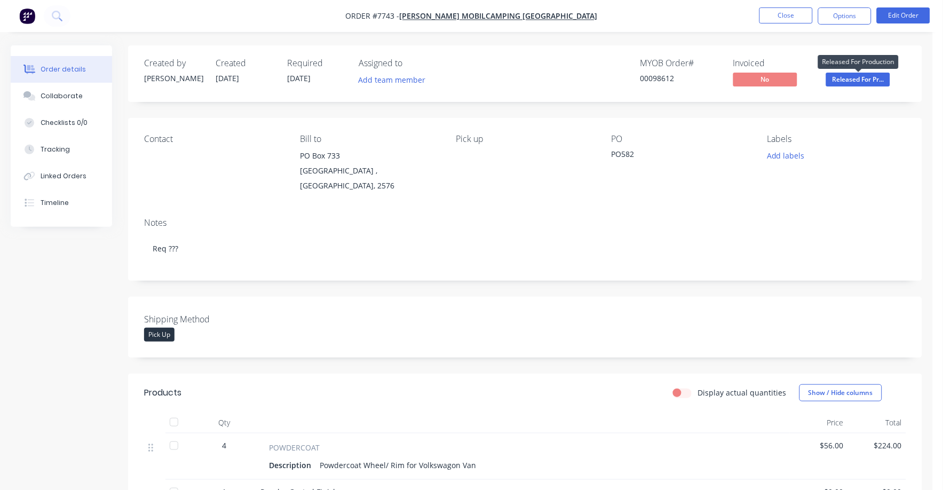
click at [858, 76] on span "Released For Pr..." at bounding box center [858, 79] width 64 height 13
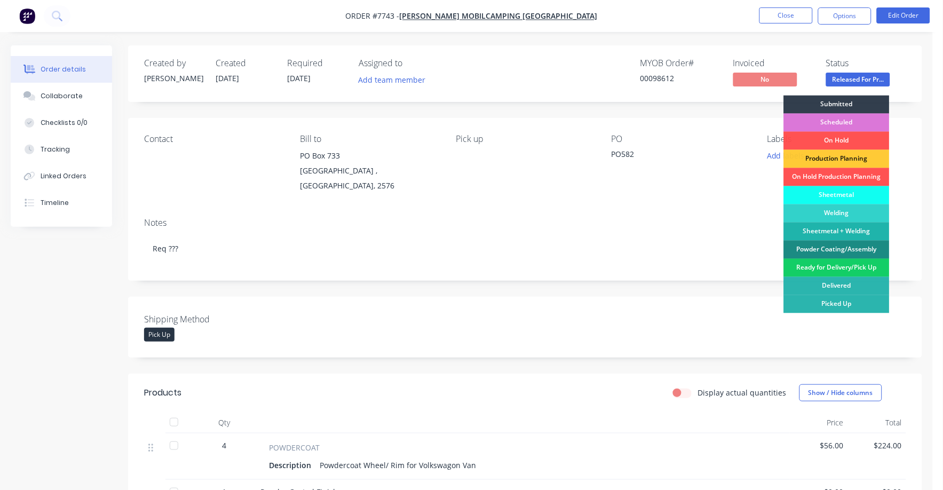
click at [849, 266] on div "Ready for Delivery/Pick Up" at bounding box center [837, 268] width 106 height 18
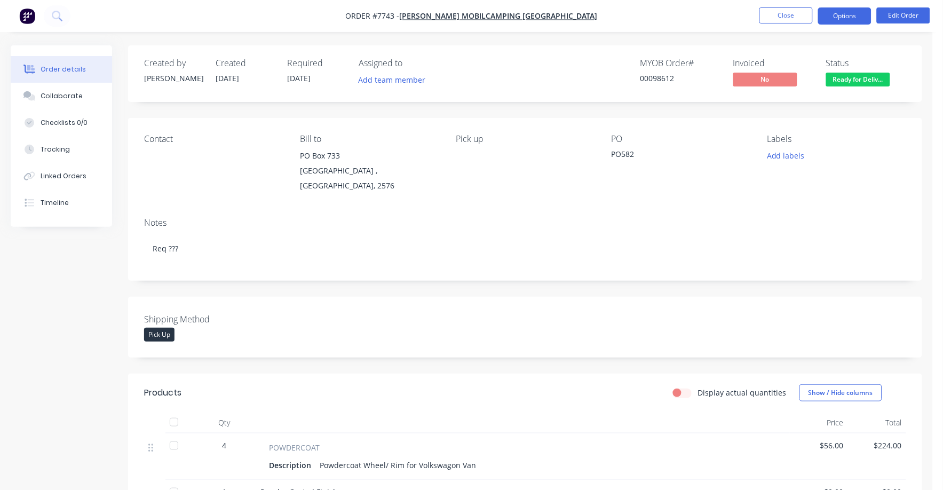
click at [844, 13] on button "Options" at bounding box center [844, 15] width 53 height 17
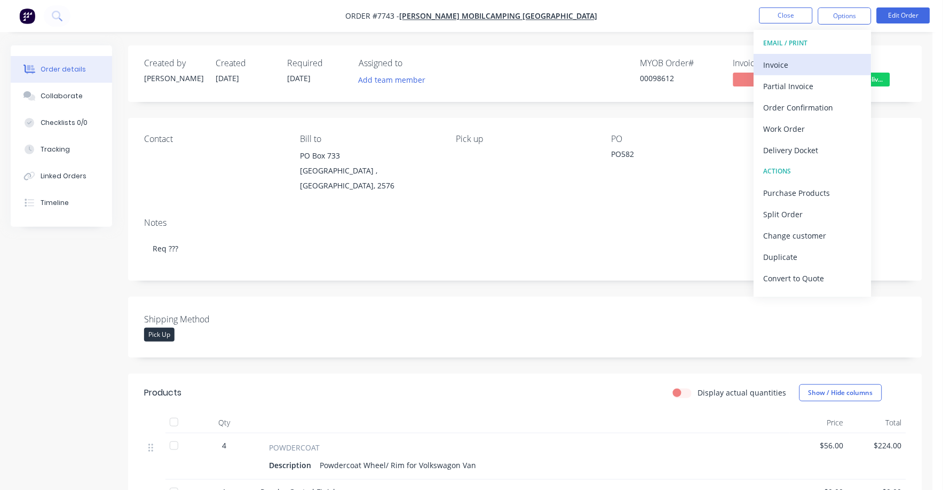
click at [779, 60] on div "Invoice" at bounding box center [813, 64] width 98 height 15
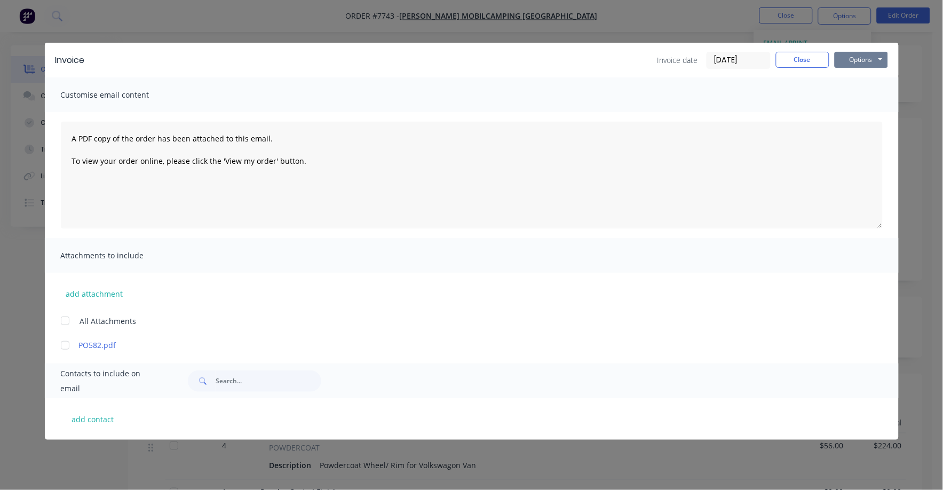
click at [865, 56] on button "Options" at bounding box center [861, 60] width 53 height 16
click at [863, 93] on button "Print" at bounding box center [869, 97] width 68 height 18
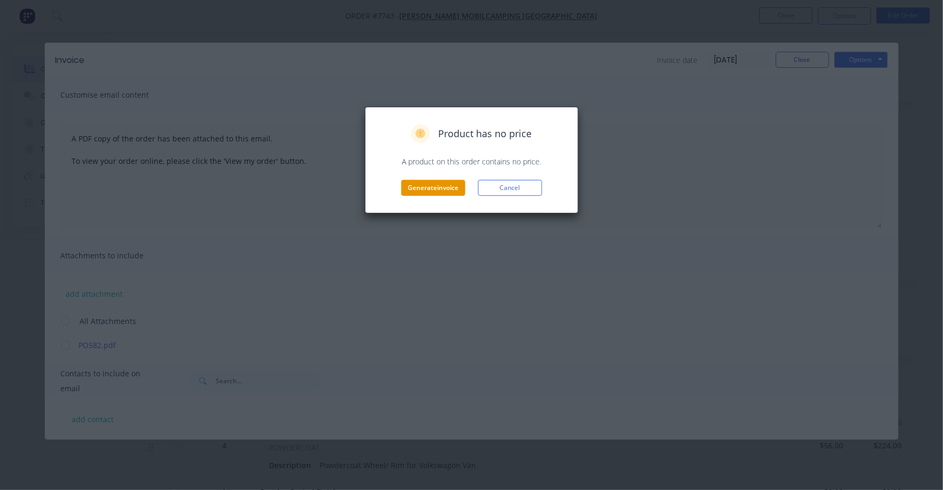
click at [435, 187] on button "Generate invoice" at bounding box center [433, 188] width 64 height 16
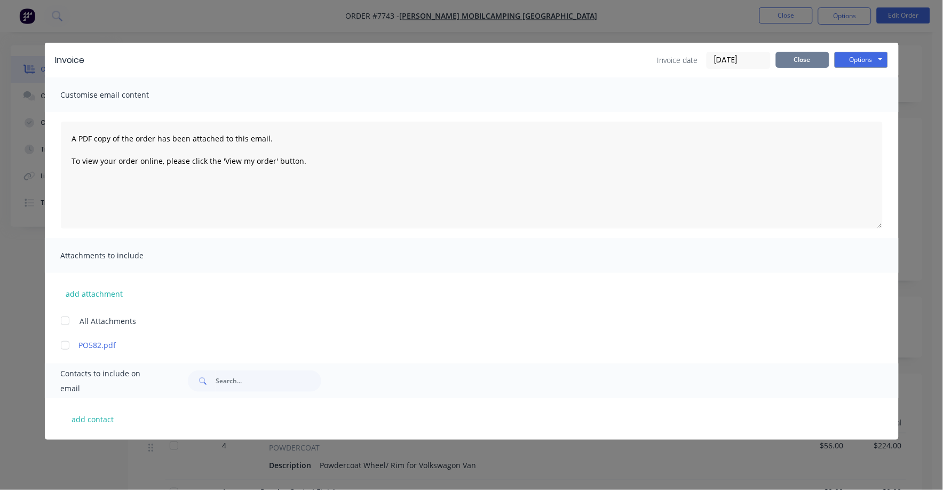
click at [804, 62] on button "Close" at bounding box center [802, 60] width 53 height 16
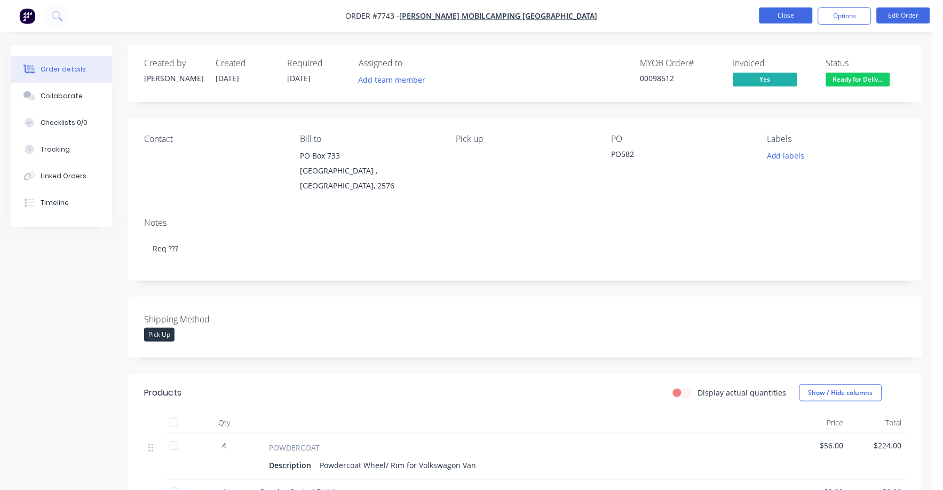
click at [794, 19] on button "Close" at bounding box center [786, 15] width 53 height 16
